Goal: Task Accomplishment & Management: Manage account settings

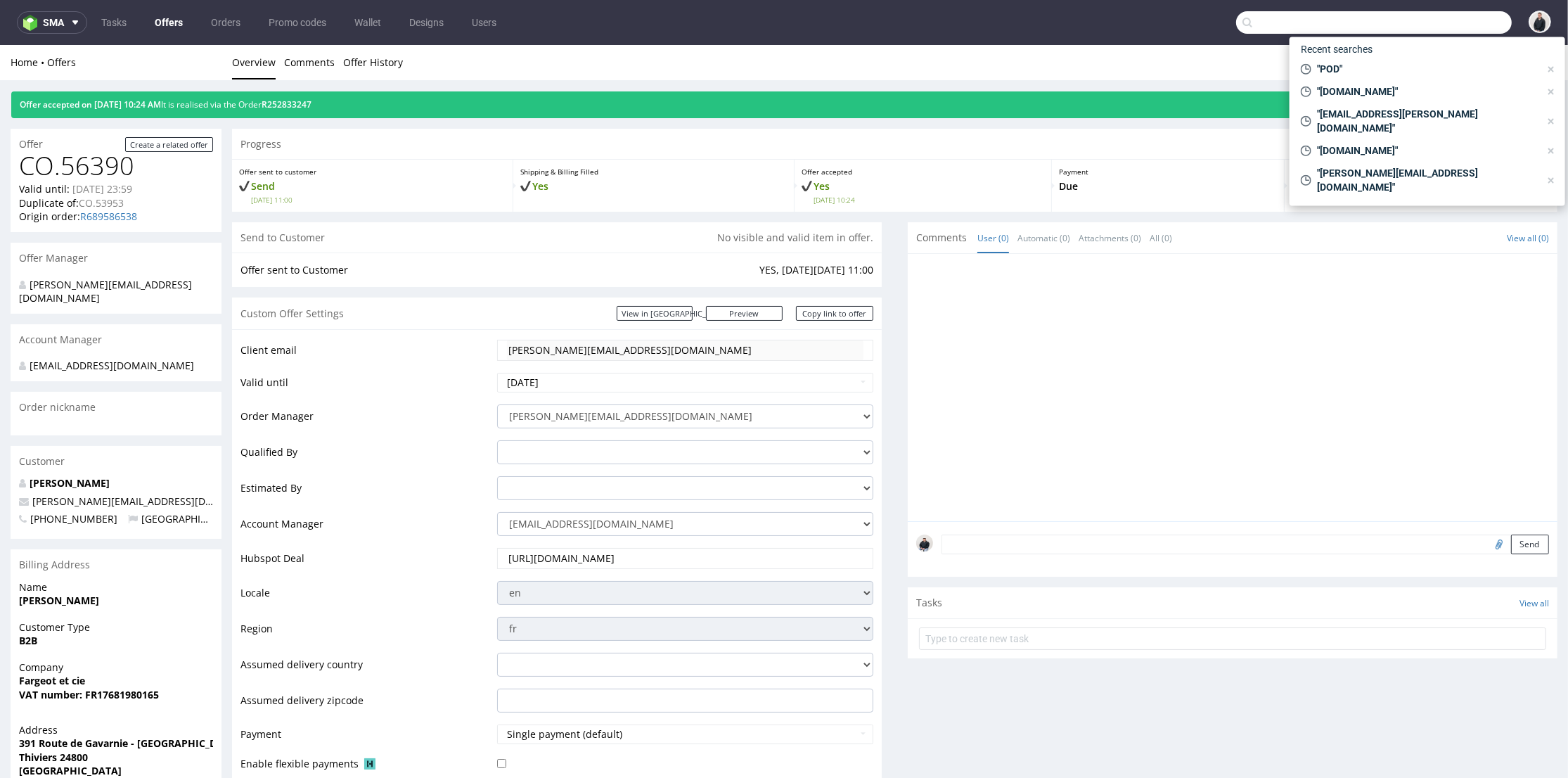
click at [1449, 21] on input "text" at bounding box center [1373, 22] width 276 height 23
paste input "MNMM"
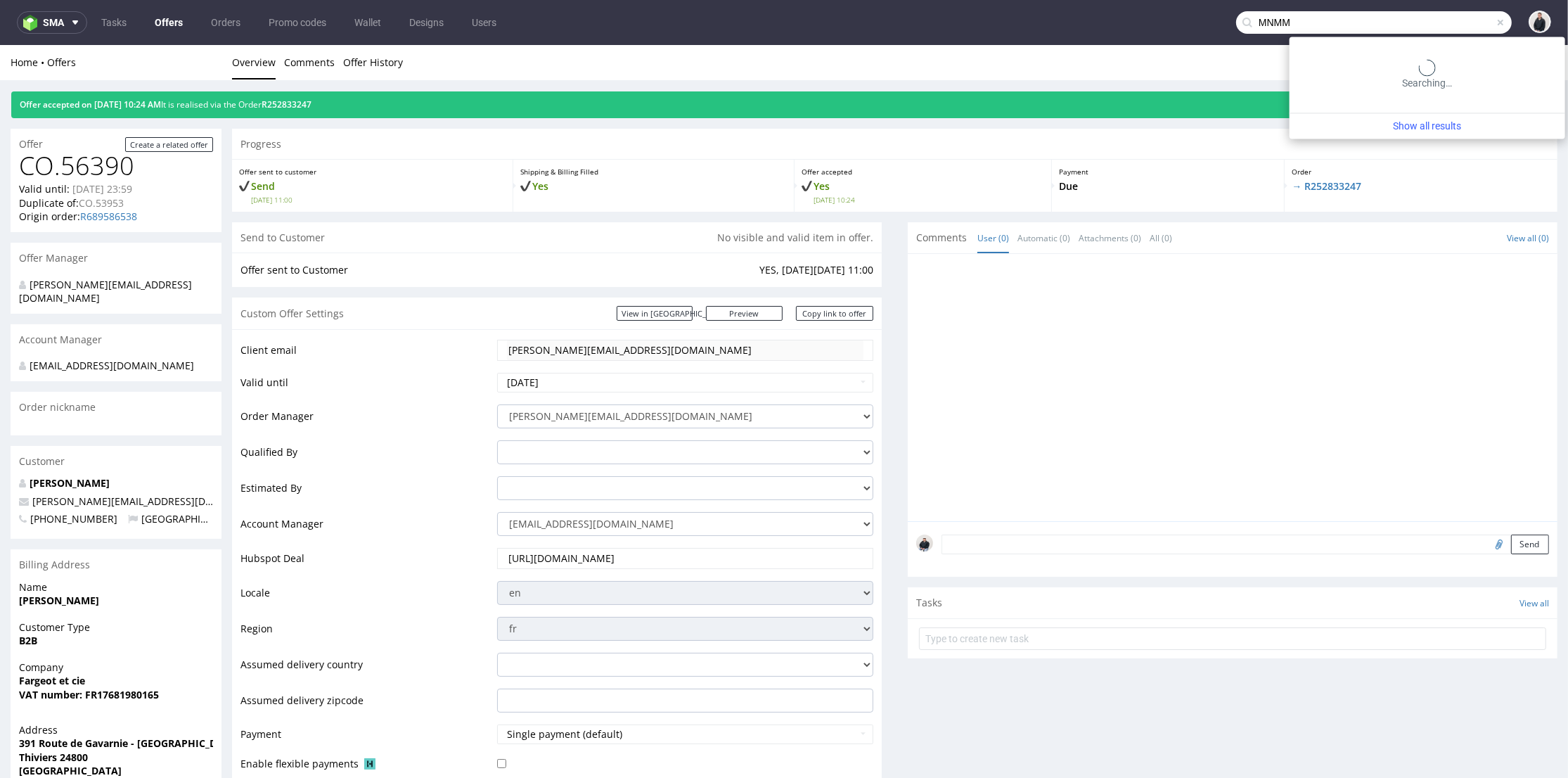
type input "MNMM"
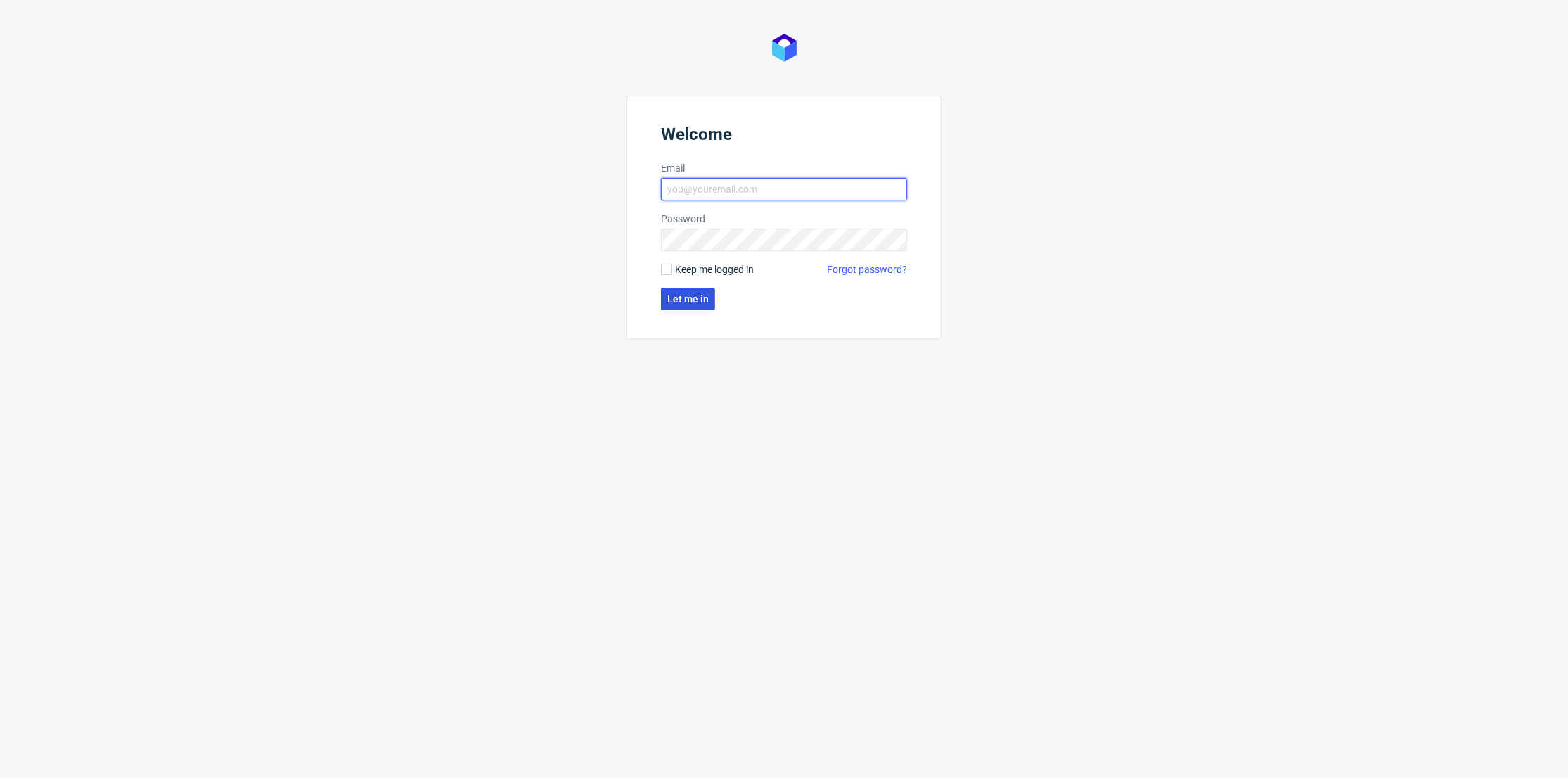
type input "[PERSON_NAME][EMAIL_ADDRESS][DOMAIN_NAME]"
click at [701, 294] on span "Let me in" at bounding box center [688, 299] width 41 height 10
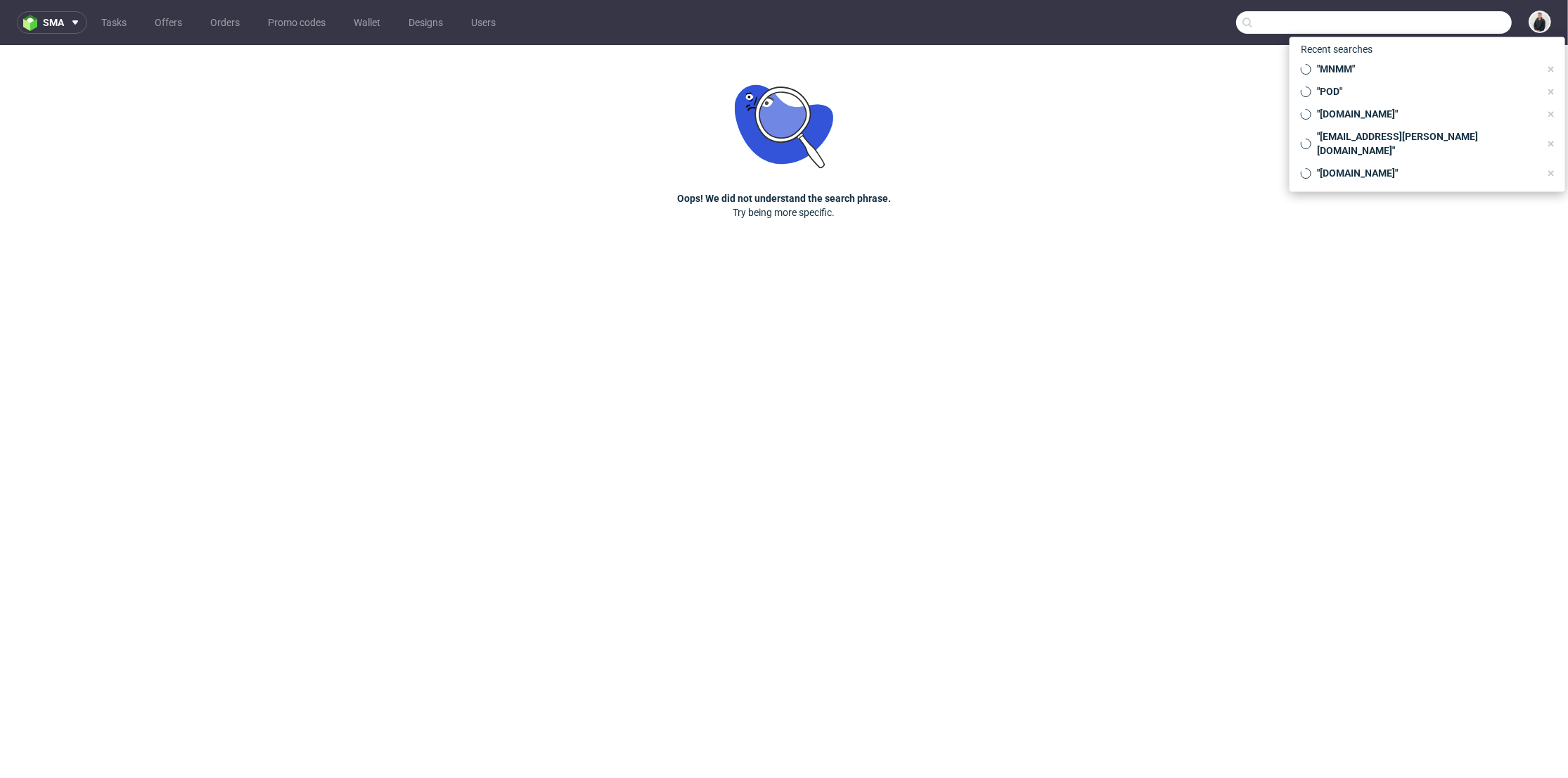
click at [1476, 30] on input "text" at bounding box center [1373, 22] width 276 height 23
paste input "MNMM"
type input "MNMM"
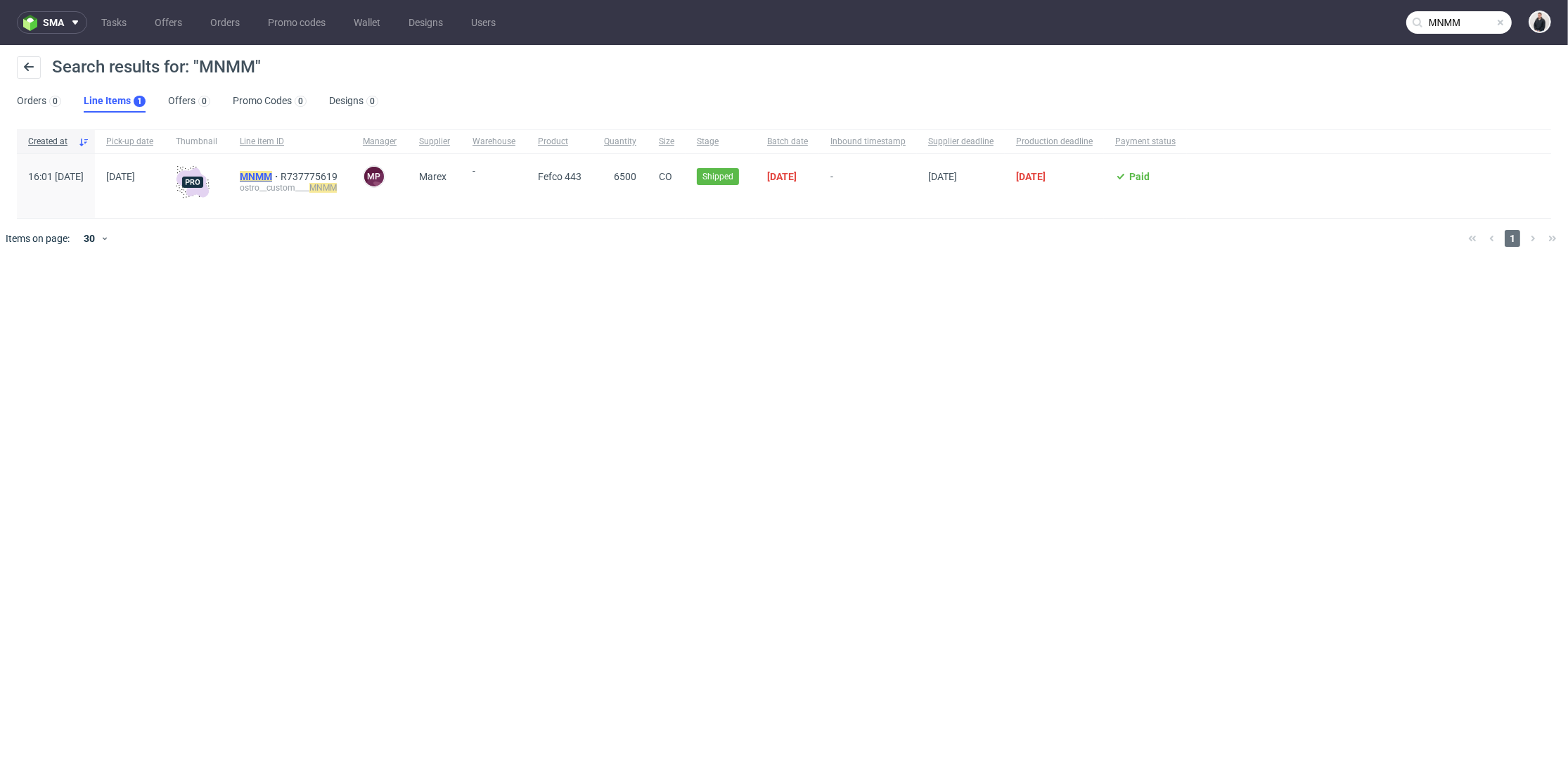
click at [272, 179] on mark "MNMM" at bounding box center [256, 176] width 33 height 11
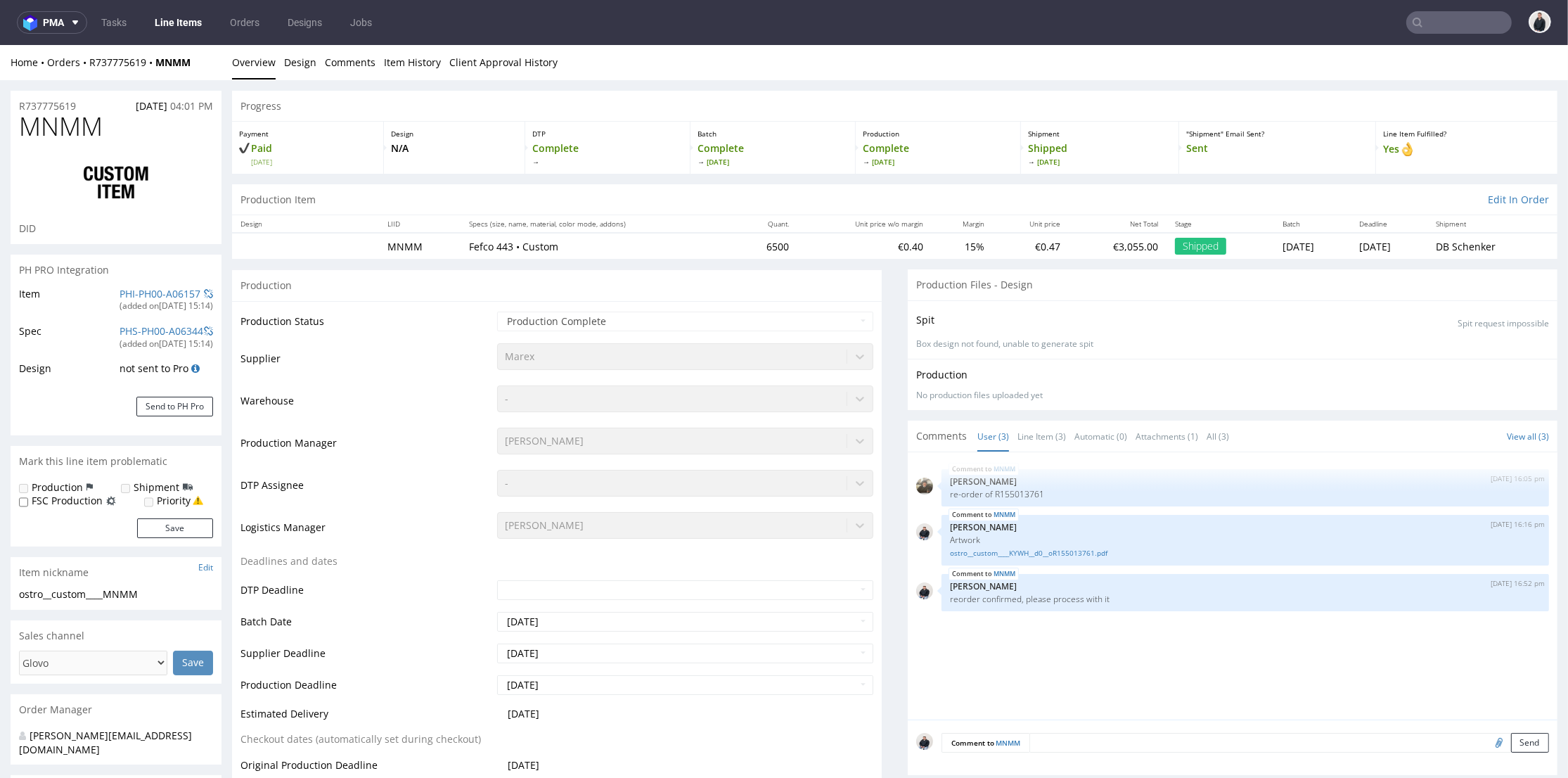
type input "6500"
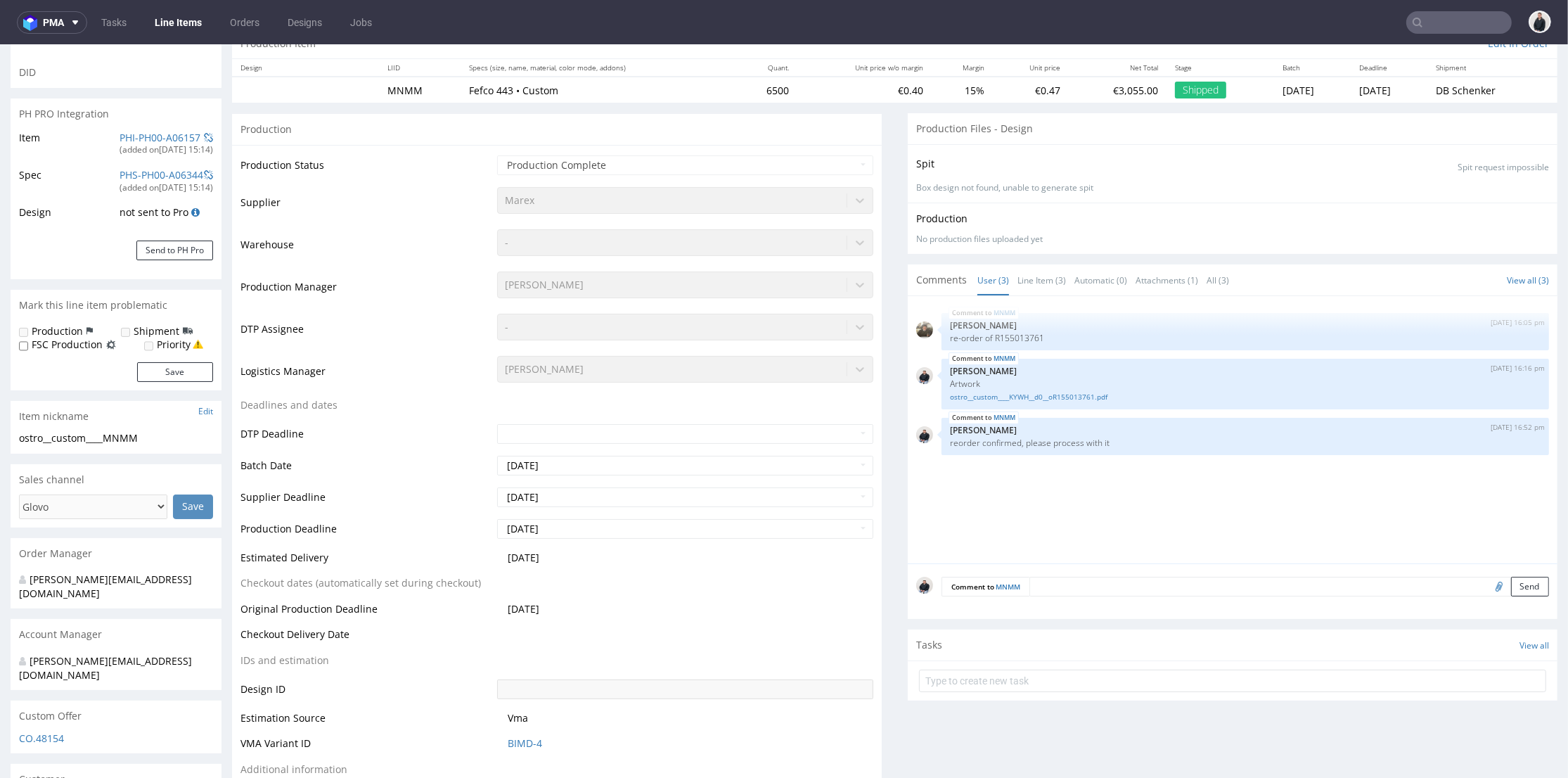
select select "in_progress"
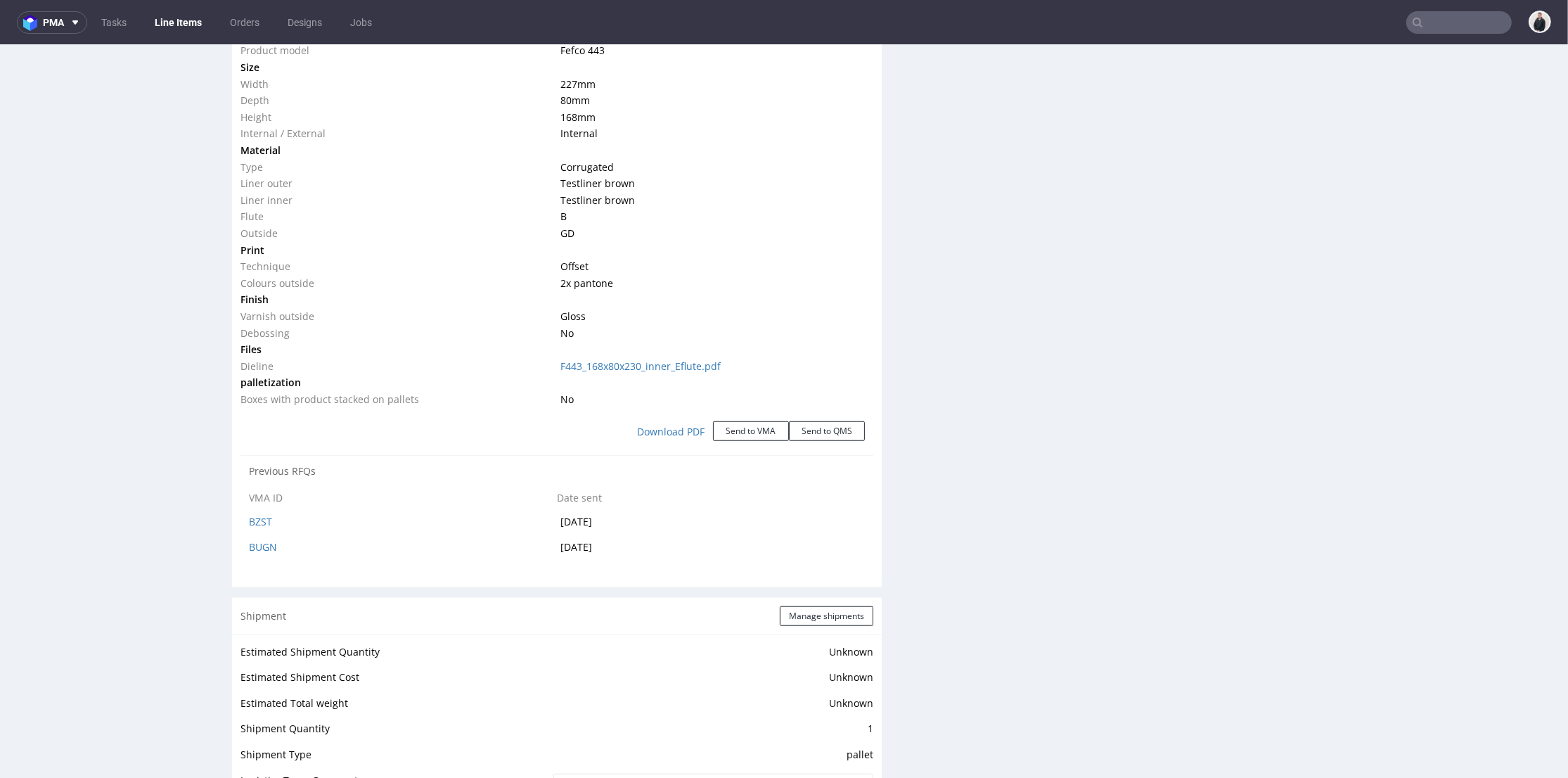
scroll to position [1251, 0]
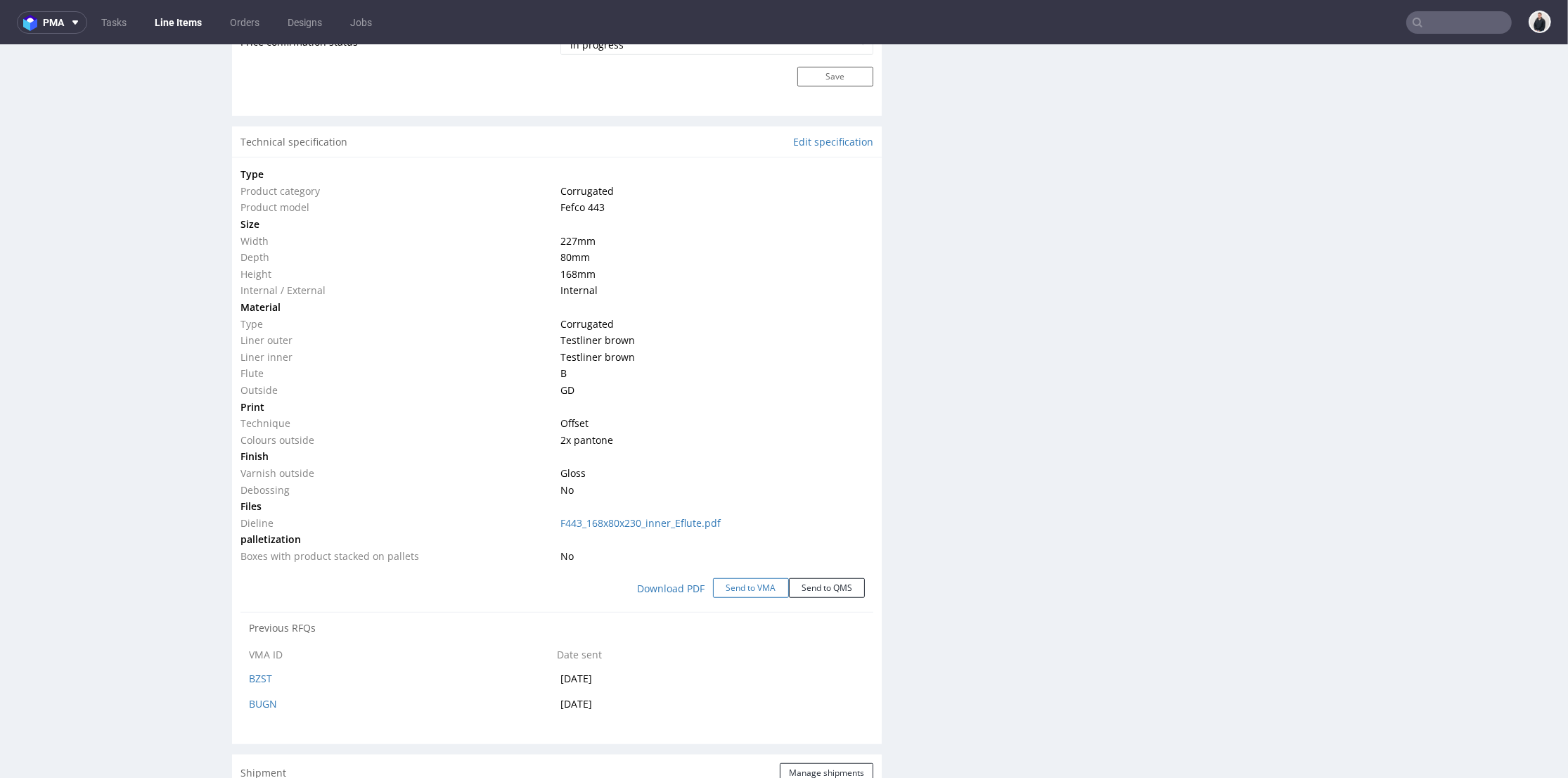
click at [728, 585] on button "Send to VMA" at bounding box center [751, 588] width 76 height 20
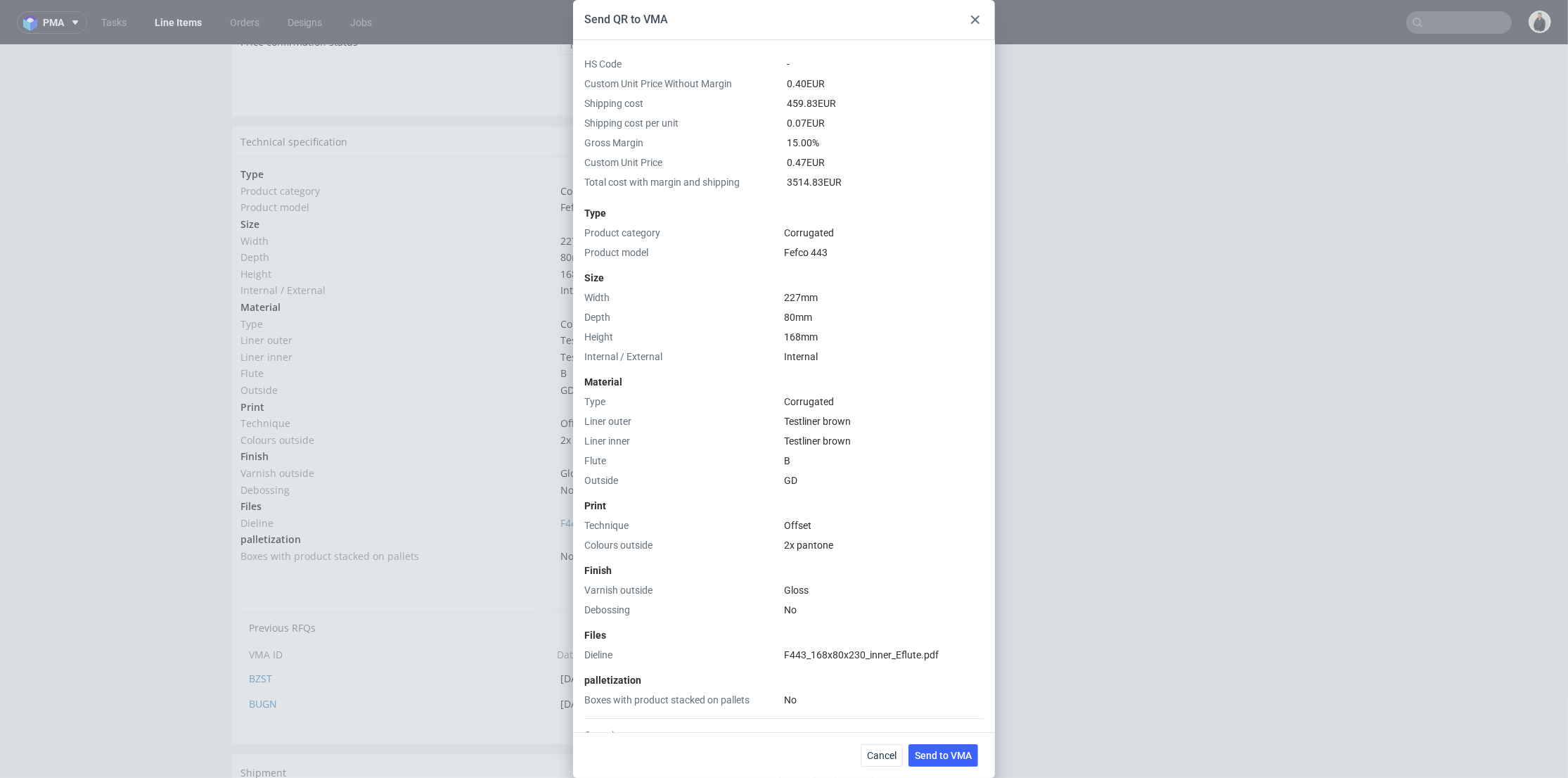
scroll to position [216, 0]
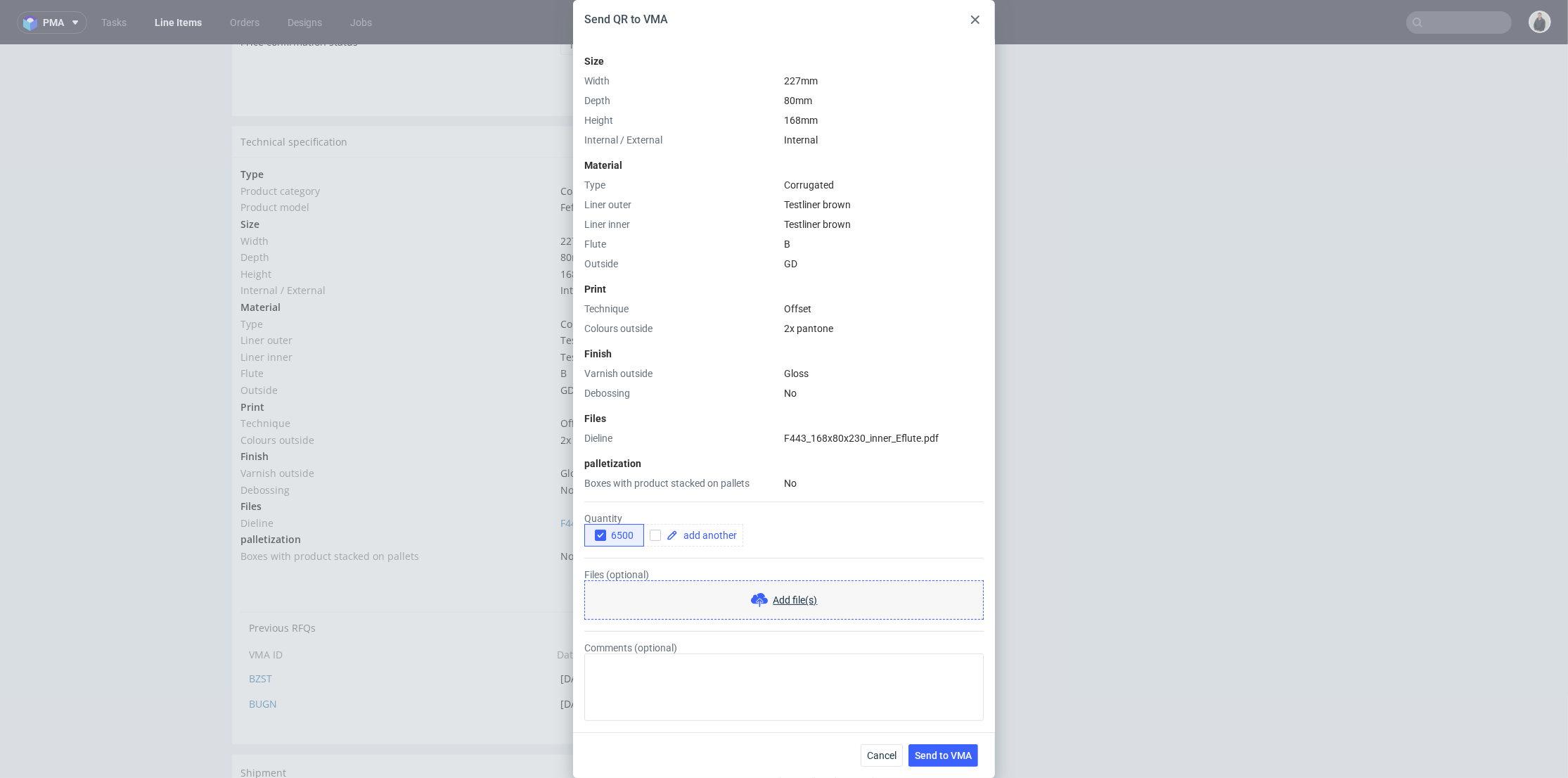
click at [604, 533] on icon "button" at bounding box center [601, 536] width 10 height 10
drag, startPoint x: 649, startPoint y: 533, endPoint x: 668, endPoint y: 534, distance: 19.0
click at [651, 533] on input "checkbox" at bounding box center [655, 535] width 11 height 11
checkbox input "true"
click at [710, 536] on span at bounding box center [707, 536] width 59 height 10
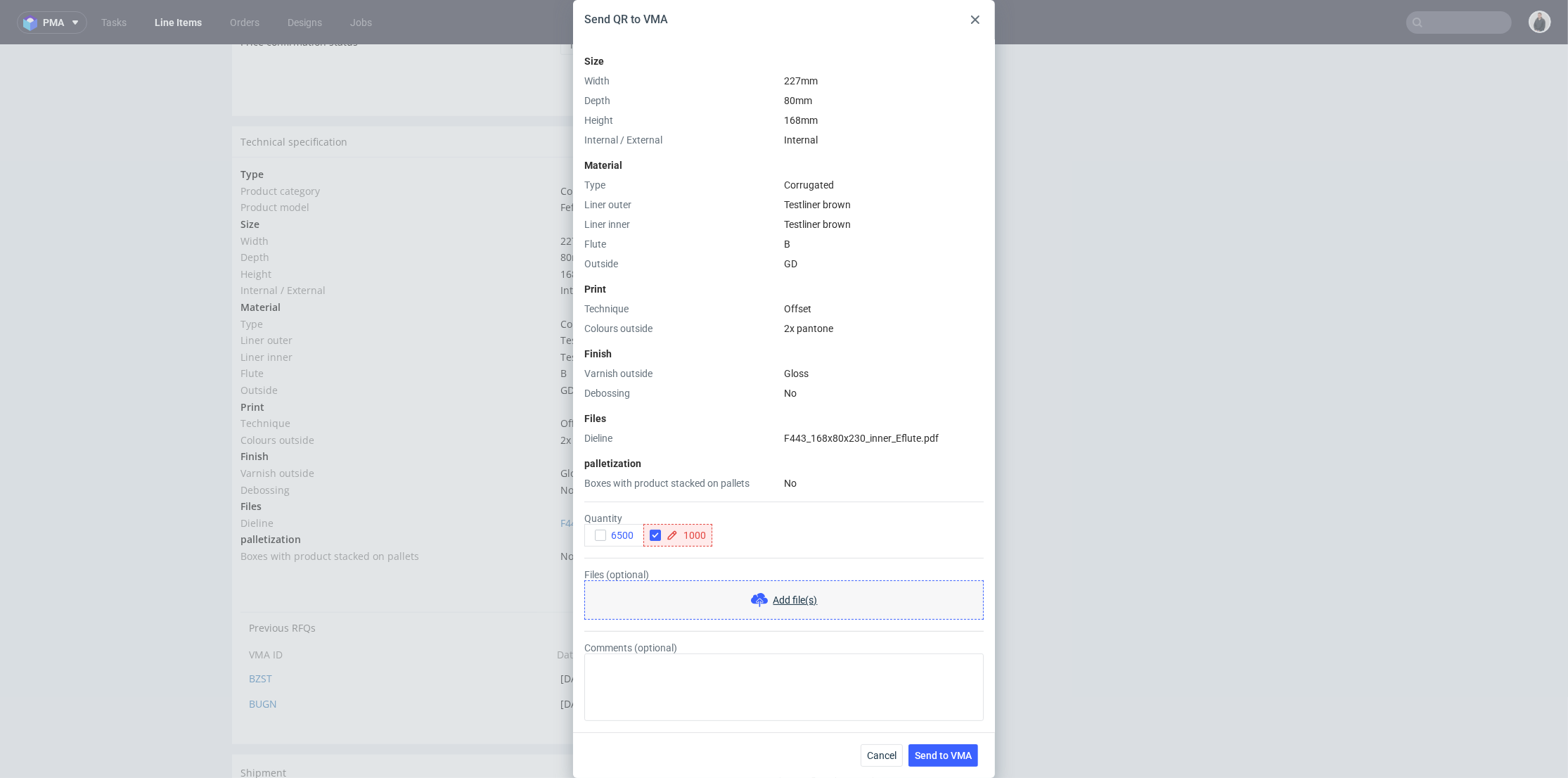
checkbox input "true"
drag, startPoint x: 733, startPoint y: 556, endPoint x: 733, endPoint y: 547, distance: 9.0
click at [733, 555] on form "Quantity 6500 1000 Files (optional) Add file(s) Comments (optional)" at bounding box center [784, 605] width 399 height 230
click at [726, 535] on input "checkbox" at bounding box center [723, 535] width 11 height 11
checkbox input "true"
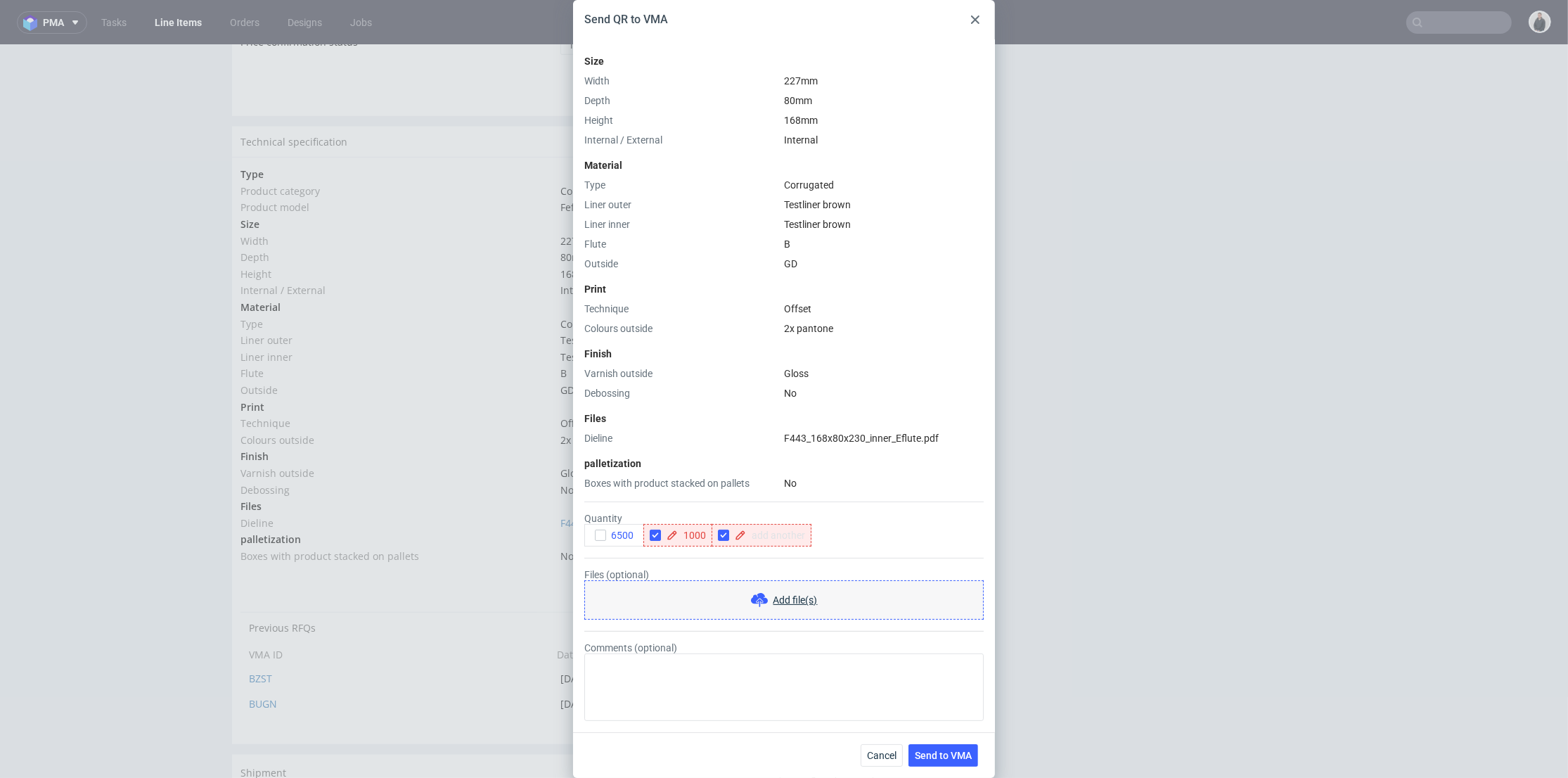
click at [770, 538] on span at bounding box center [776, 536] width 59 height 10
checkbox input "true"
click at [766, 559] on form "Quantity 6500 1000 5000 Files (optional) Add file(s) Comments (optional)" at bounding box center [784, 605] width 399 height 230
click at [949, 759] on span "Send to VMA" at bounding box center [944, 755] width 57 height 10
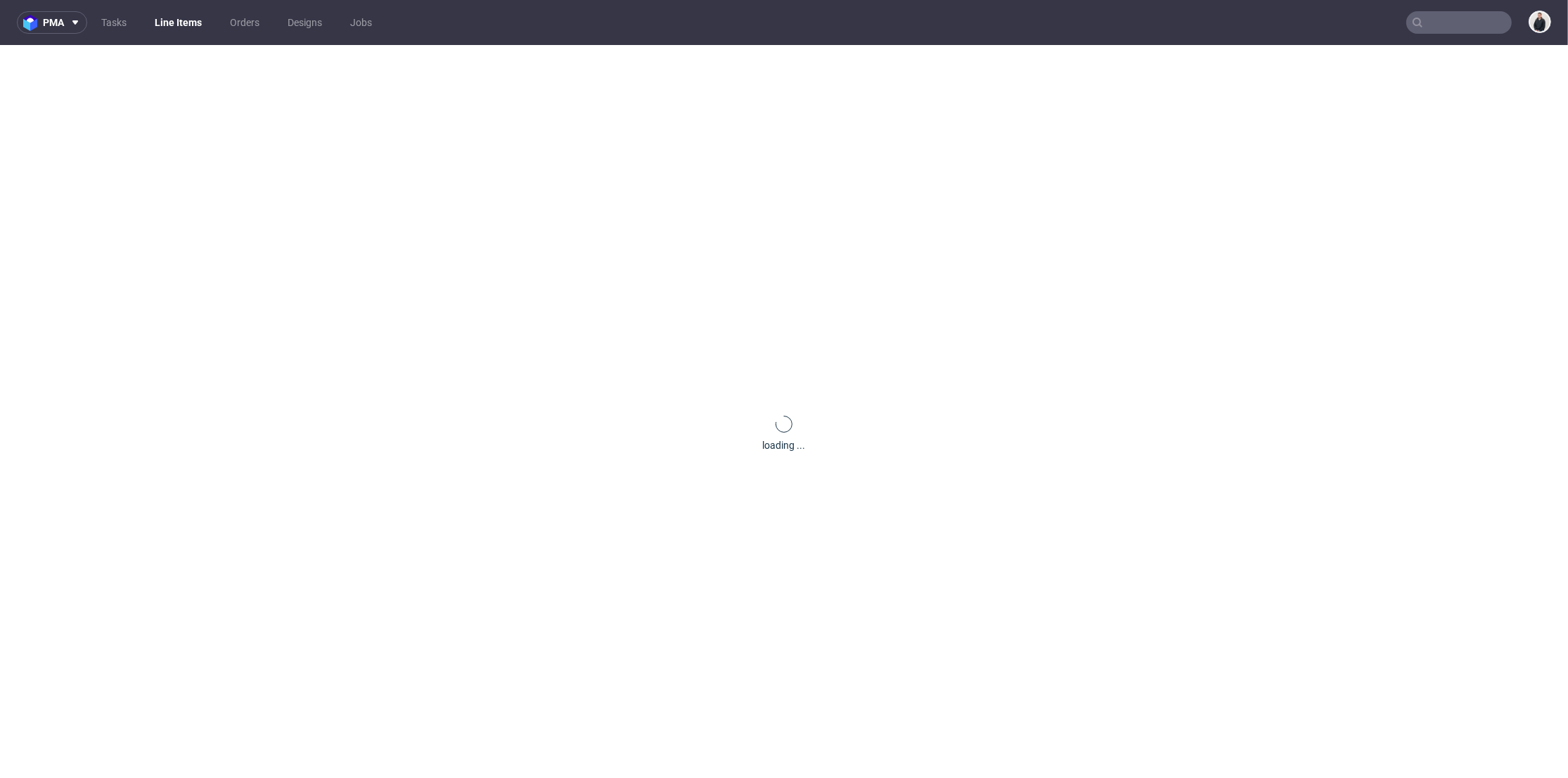
scroll to position [0, 0]
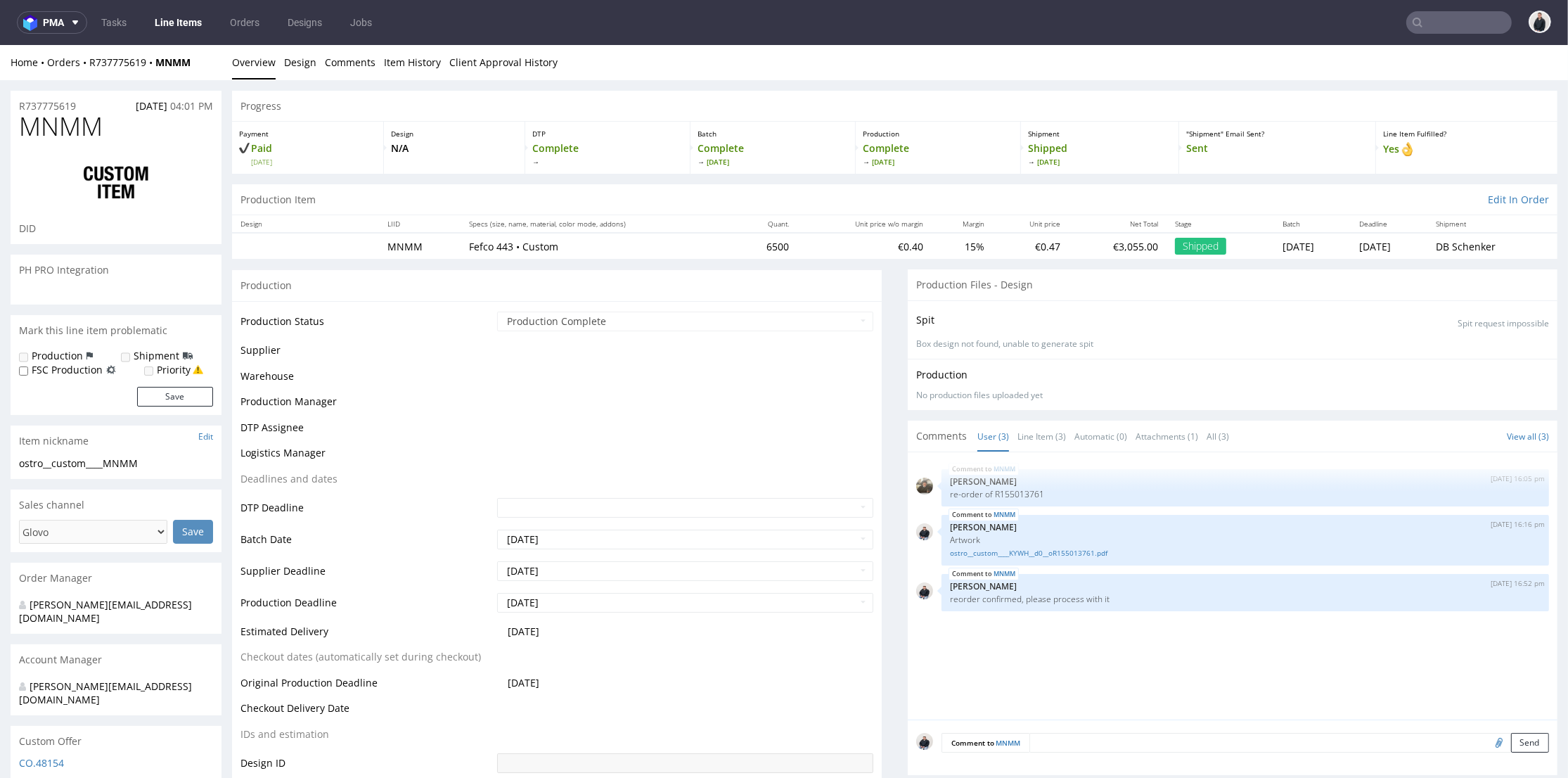
select select "in_progress"
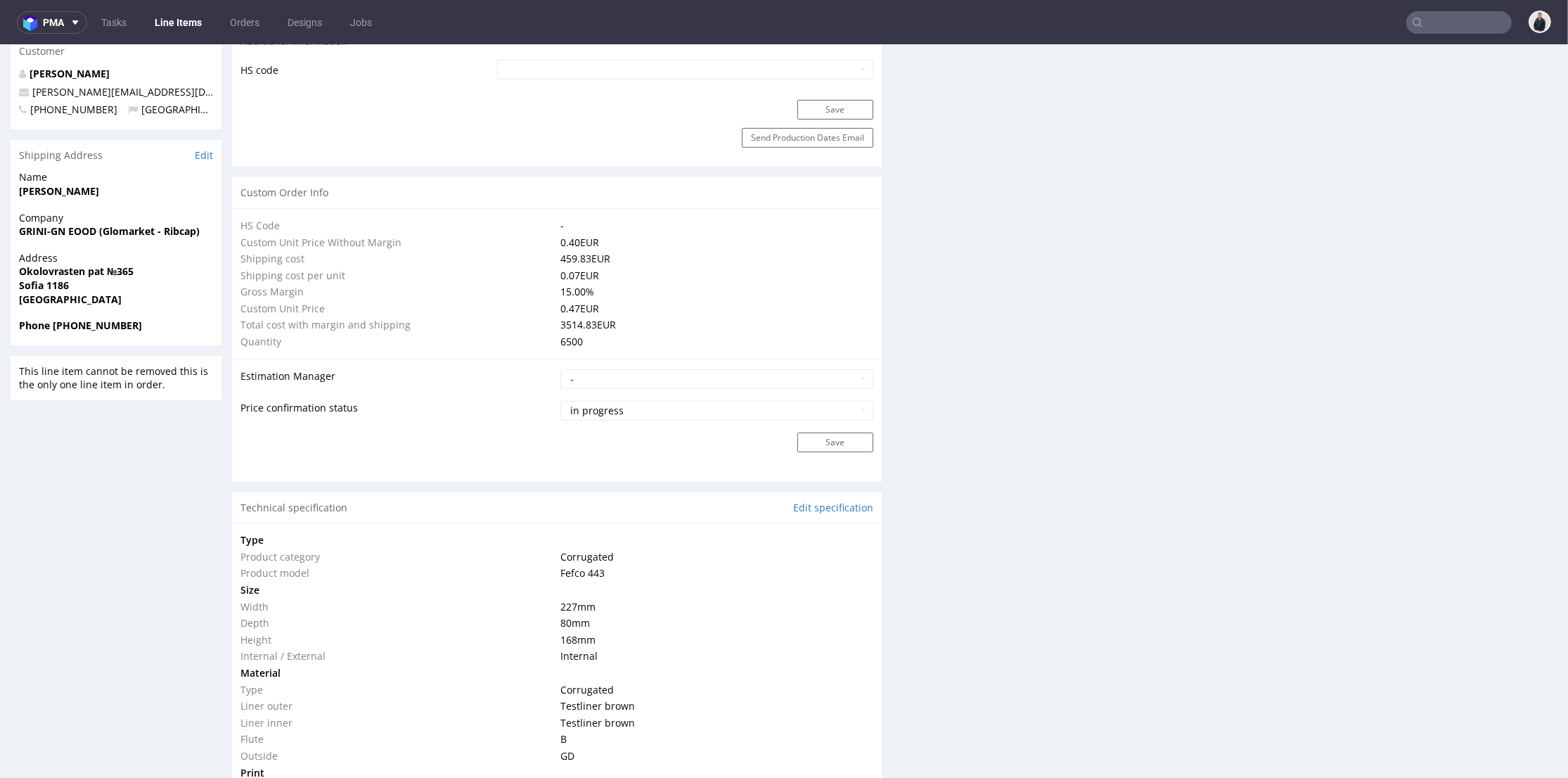
scroll to position [729, 0]
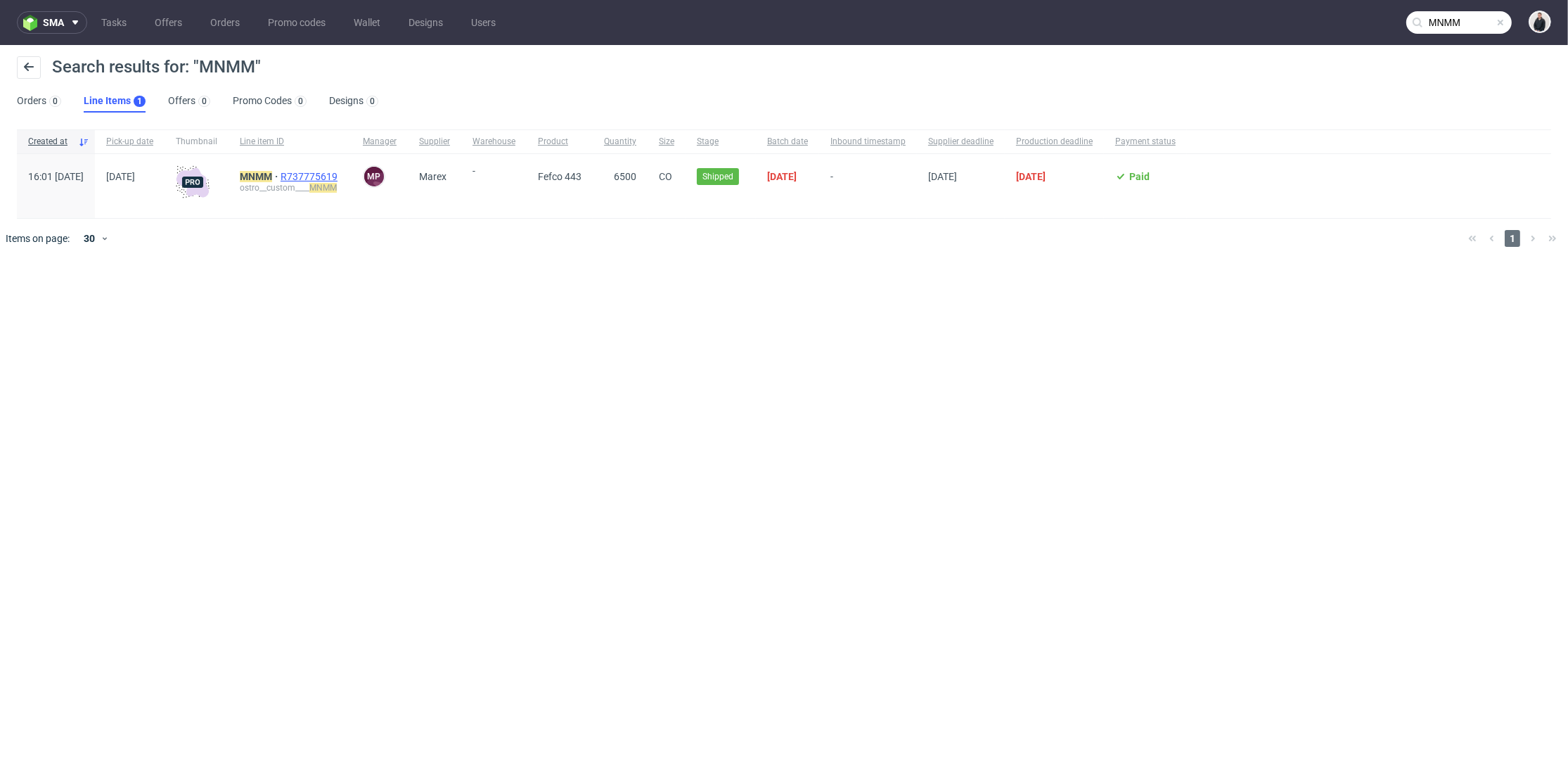
click at [340, 171] on span "R737775619" at bounding box center [310, 176] width 59 height 11
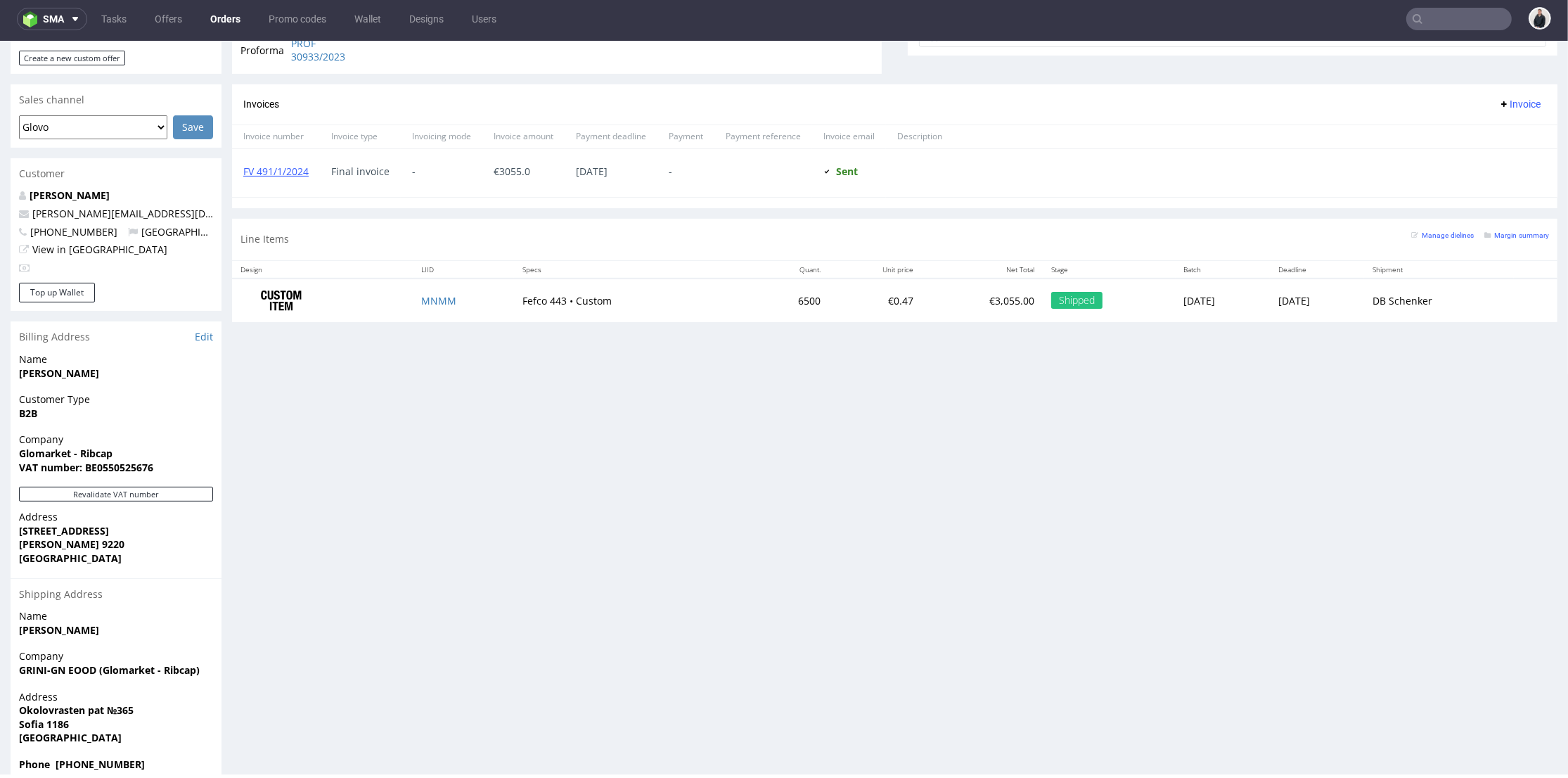
scroll to position [326, 0]
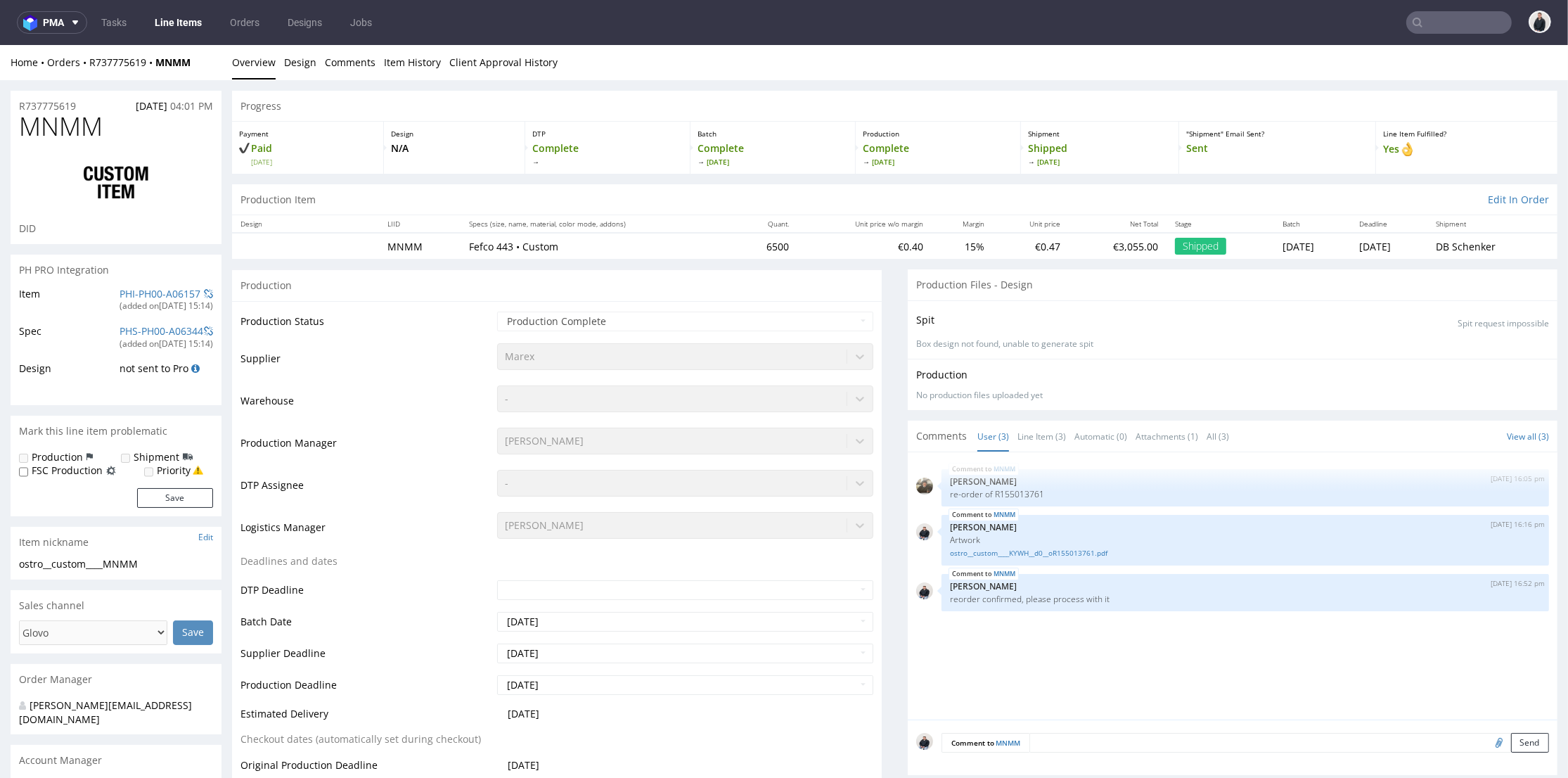
scroll to position [704, 0]
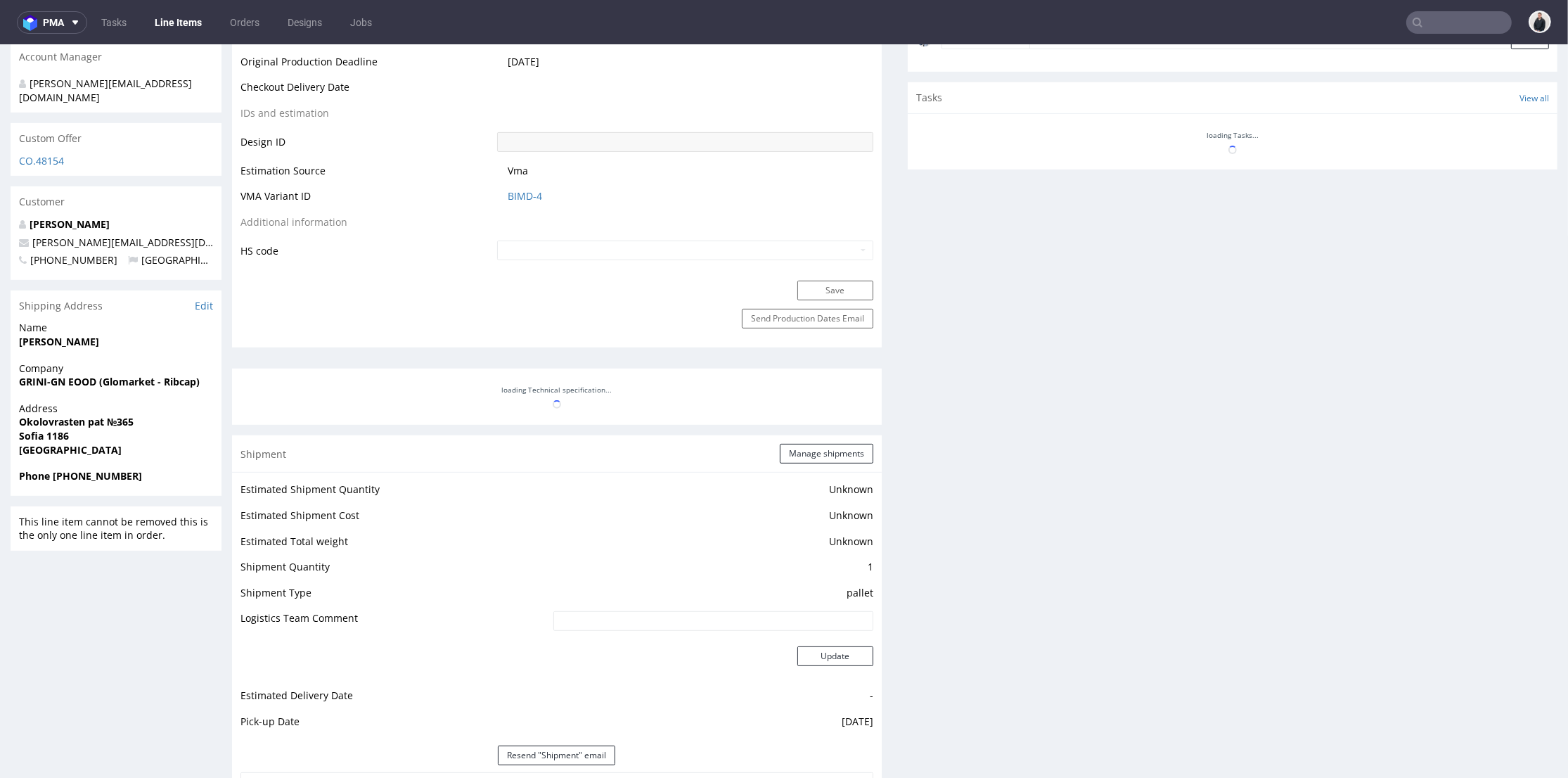
select select "in_progress"
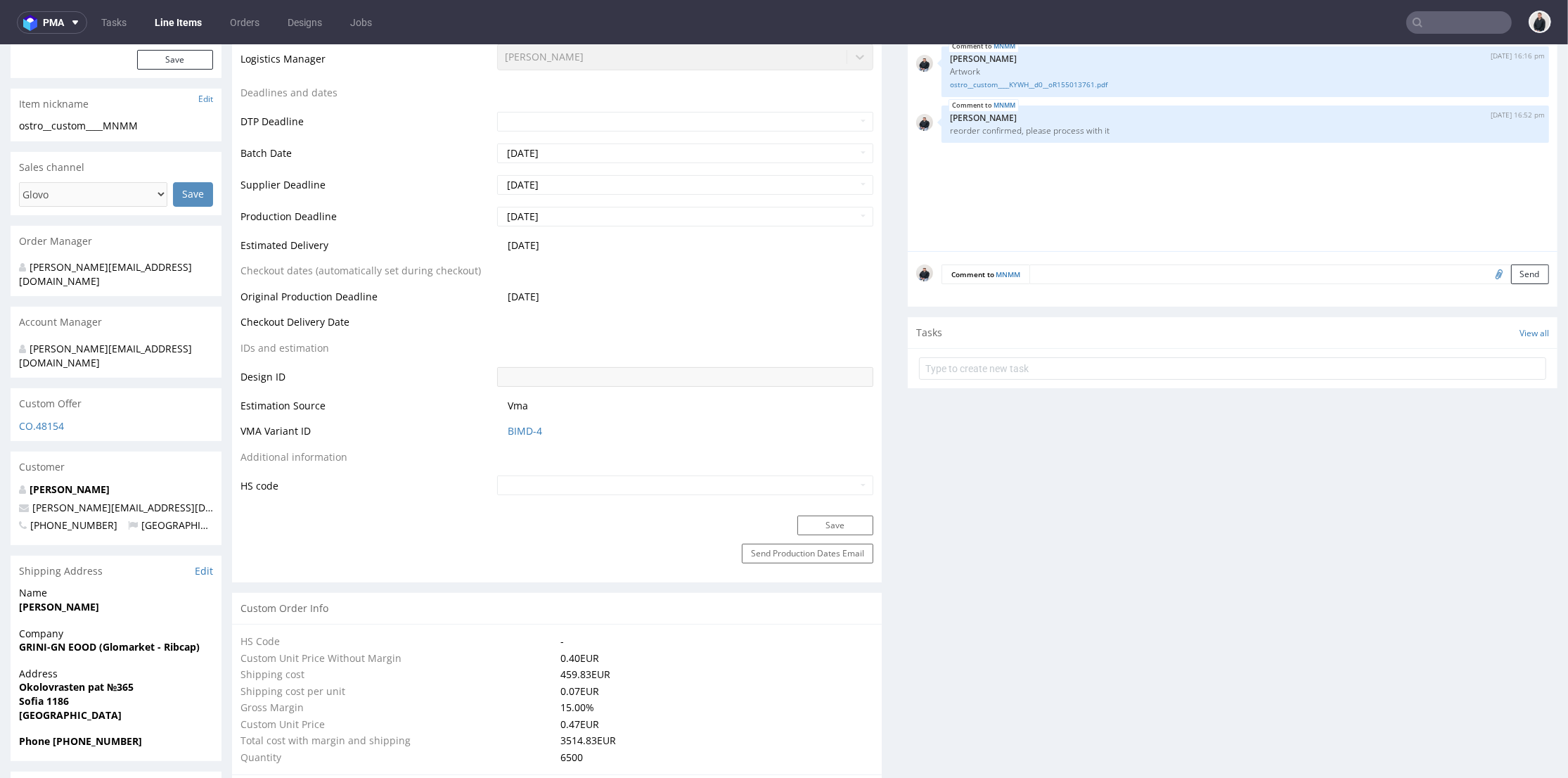
scroll to position [547, 0]
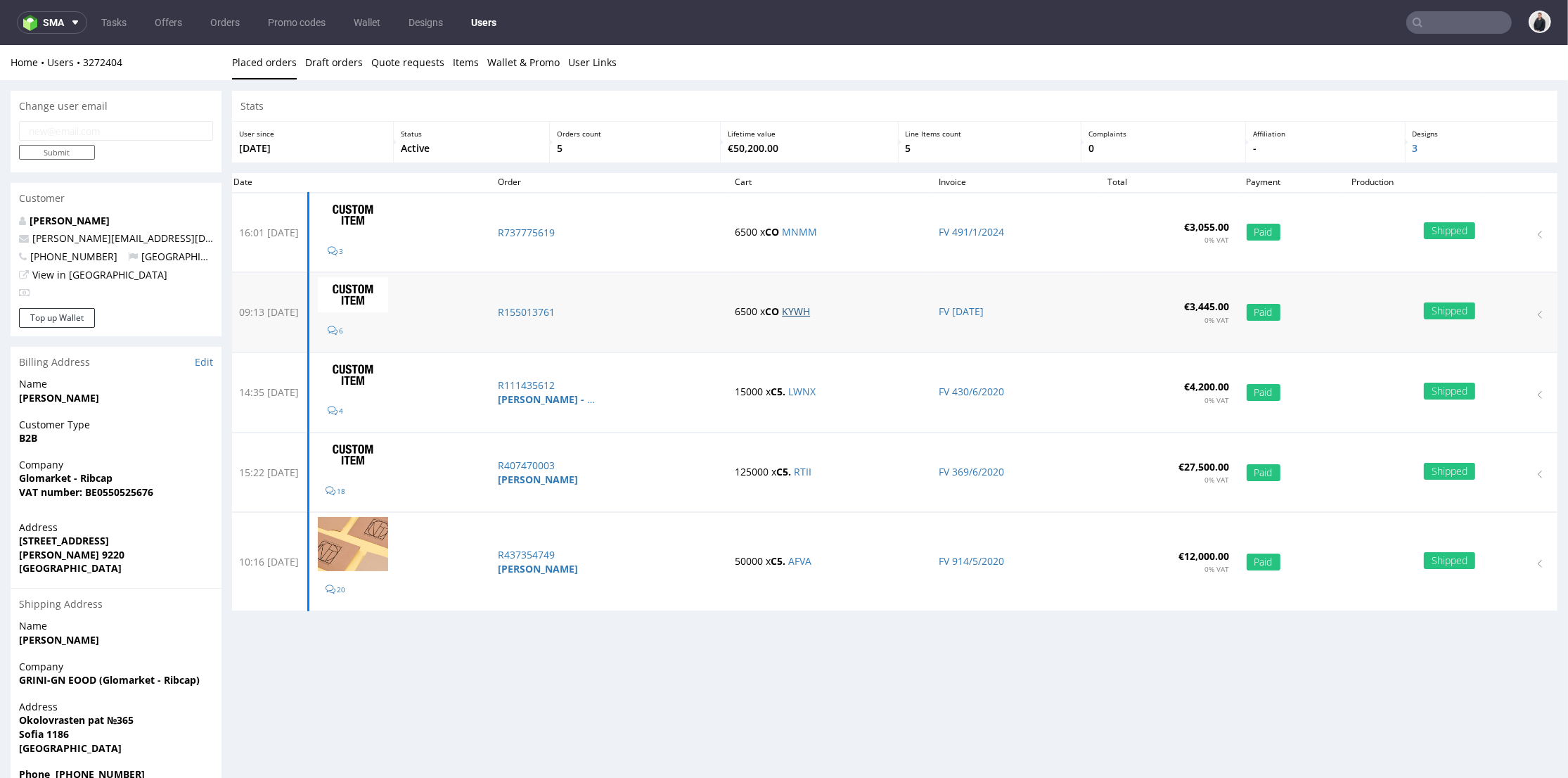
click at [810, 308] on link "KYWH" at bounding box center [795, 311] width 28 height 14
click at [815, 391] on link "LWNX" at bounding box center [802, 391] width 28 height 14
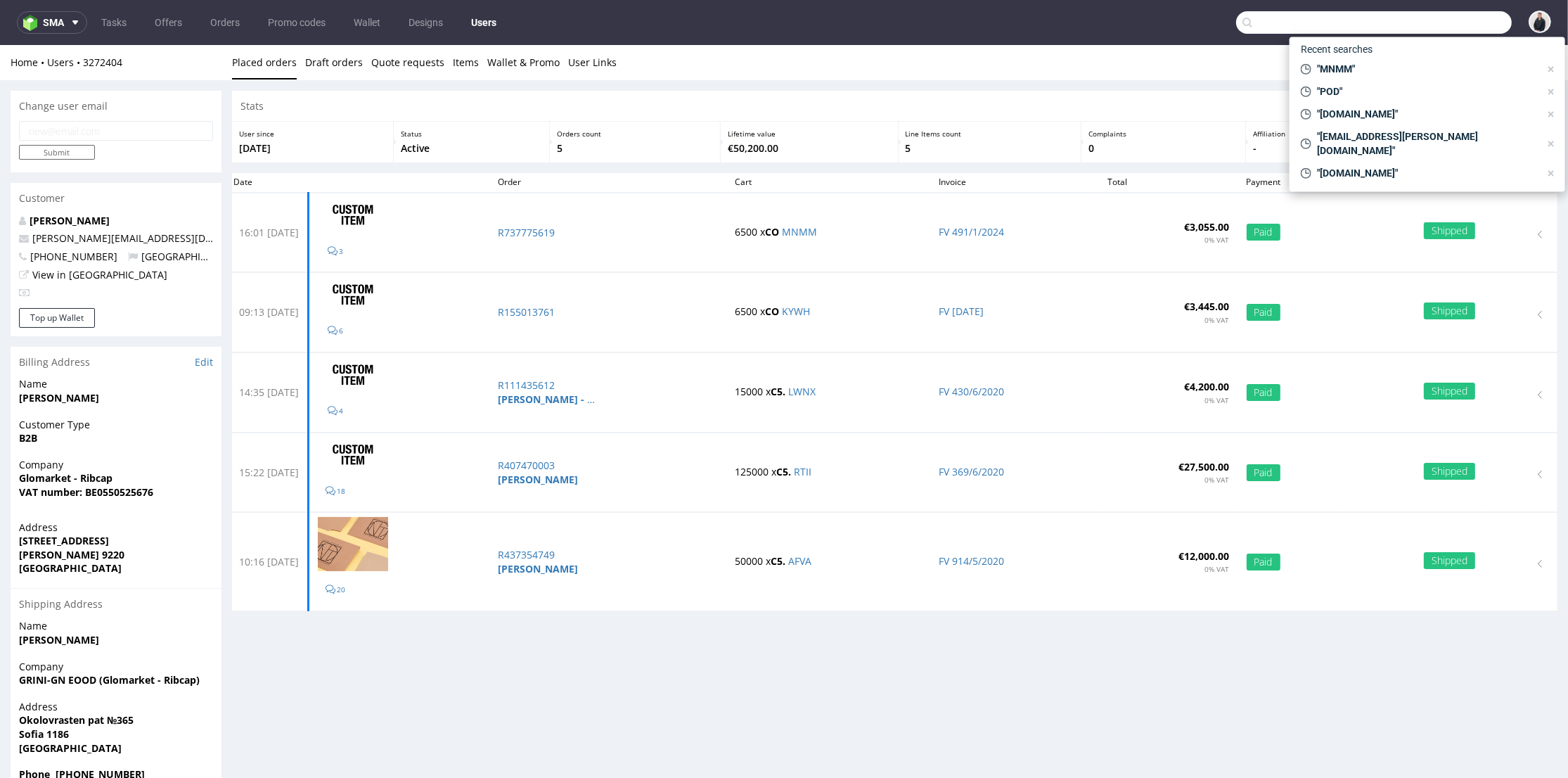
click at [1456, 21] on input "text" at bounding box center [1373, 22] width 276 height 23
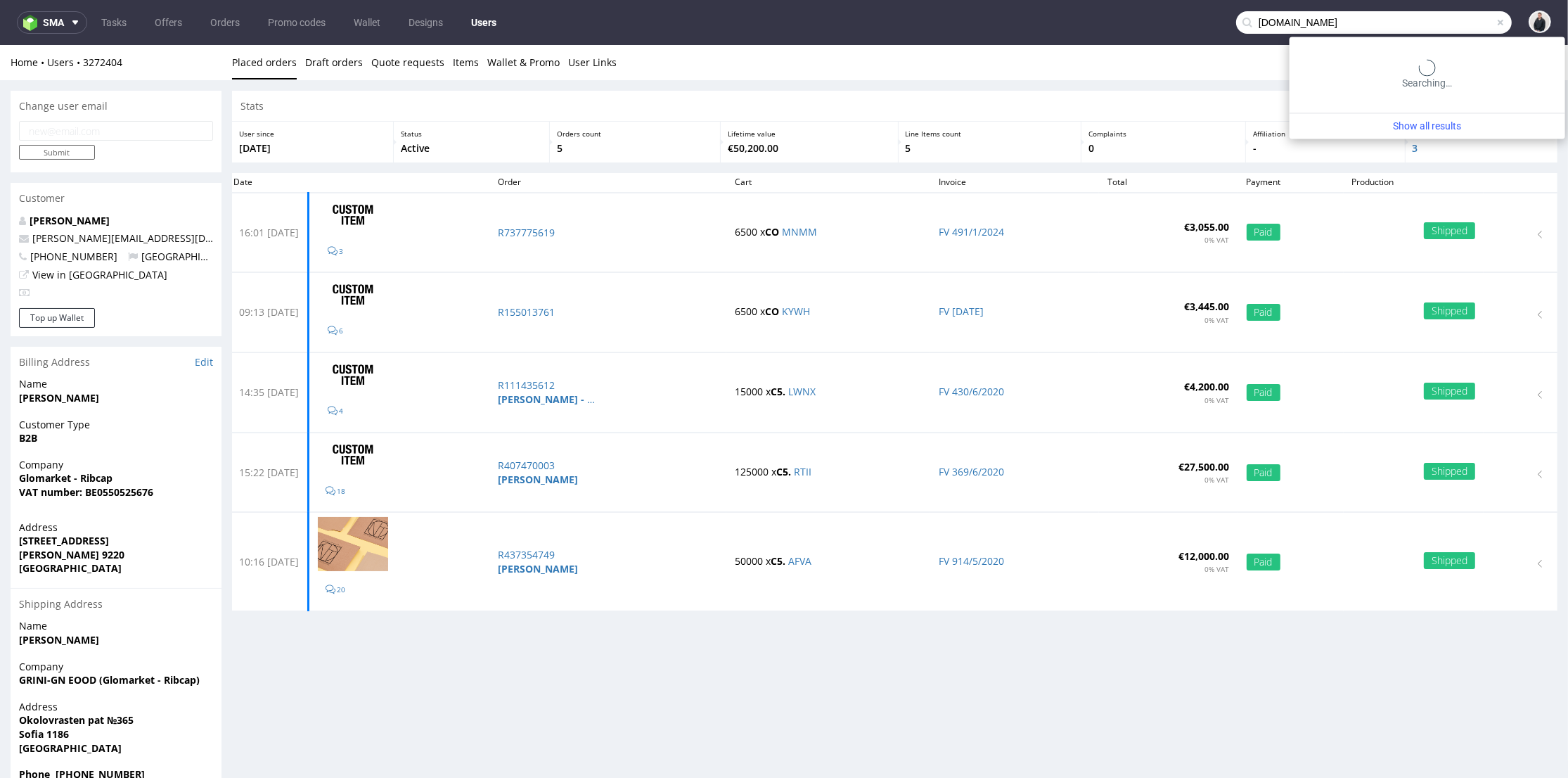
type input "skylla-europe.com"
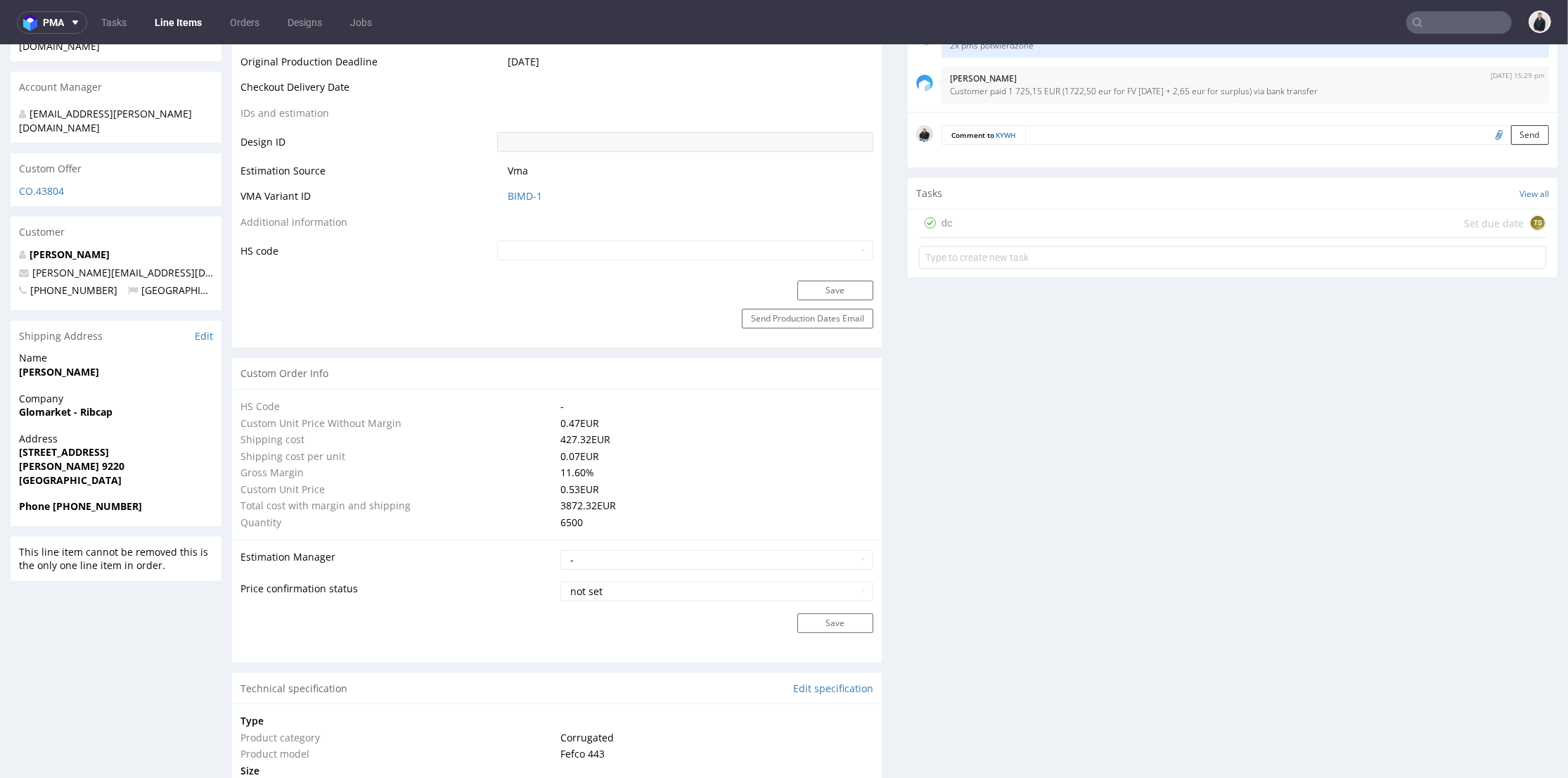
scroll to position [1172, 0]
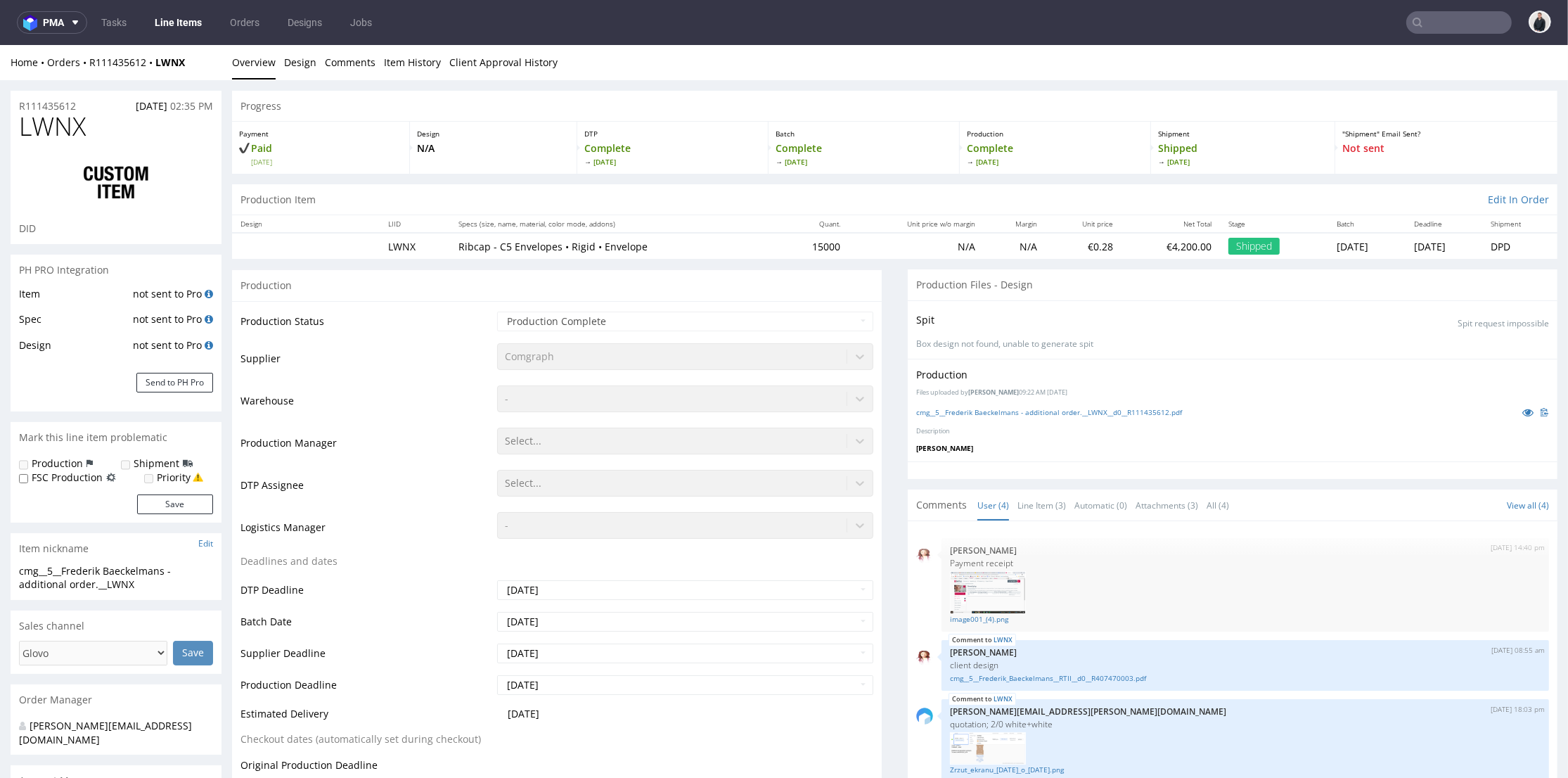
select select "done"
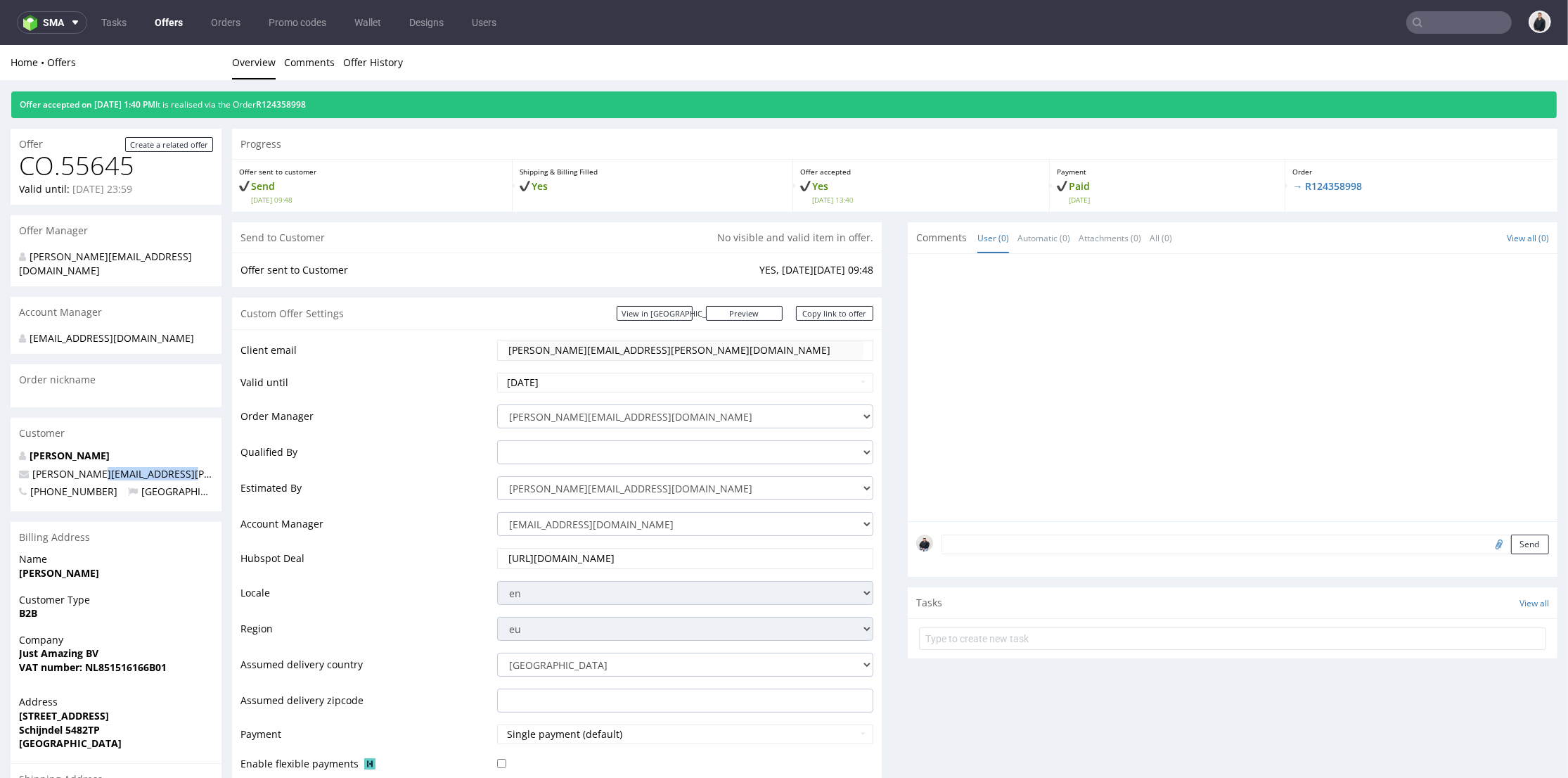
drag, startPoint x: 193, startPoint y: 463, endPoint x: 97, endPoint y: 460, distance: 96.0
click at [97, 468] on p "[PERSON_NAME][EMAIL_ADDRESS][PERSON_NAME][DOMAIN_NAME]" at bounding box center [116, 475] width 194 height 14
copy span "[DOMAIN_NAME]"
click at [1462, 43] on nav "sma Tasks Offers Orders Promo codes Wallet Designs Users" at bounding box center [784, 23] width 1568 height 45
click at [1461, 26] on input "text" at bounding box center [1458, 22] width 106 height 23
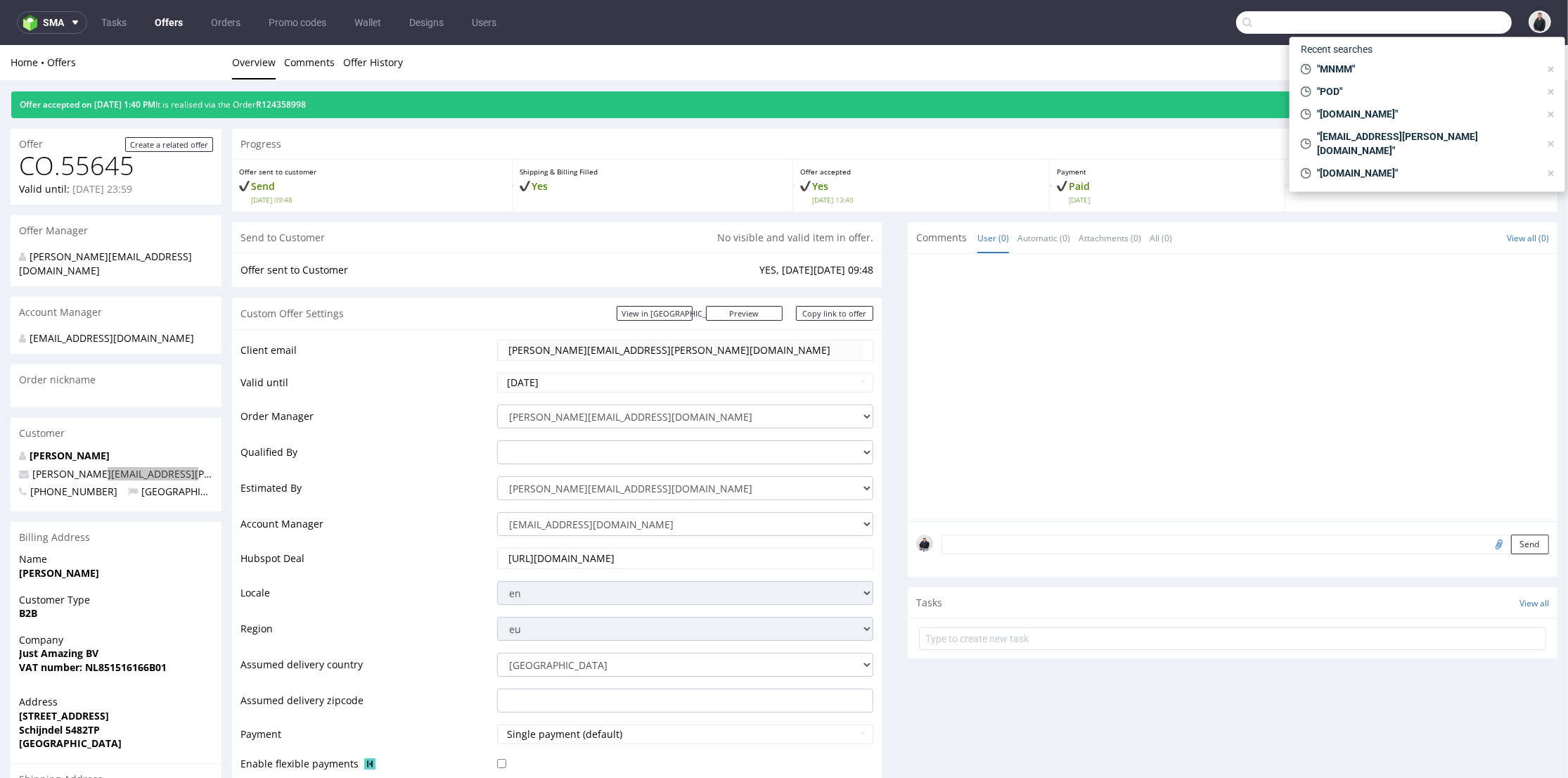
paste input "[DOMAIN_NAME]"
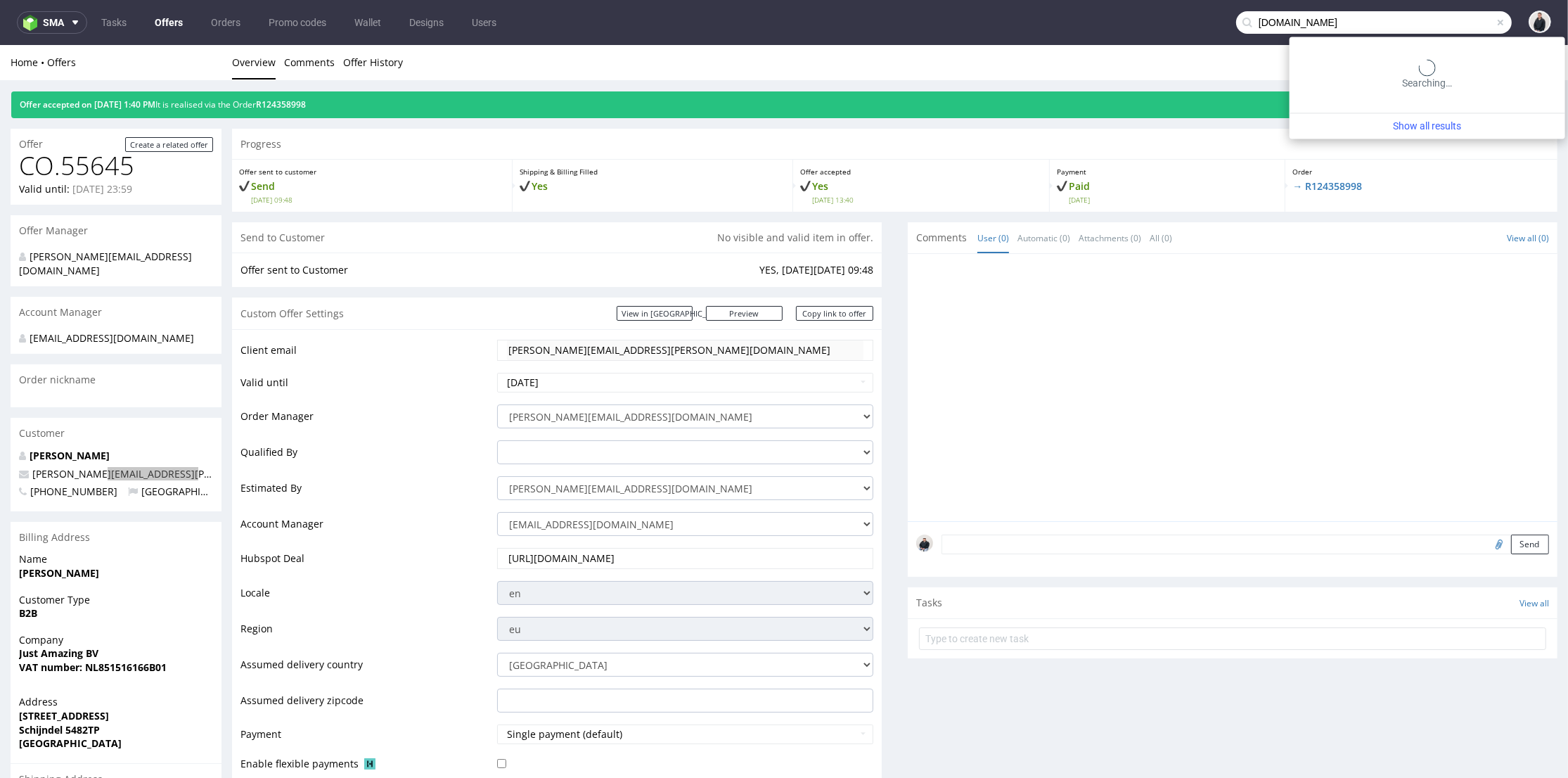
type input "[DOMAIN_NAME]"
